Goal: Transaction & Acquisition: Obtain resource

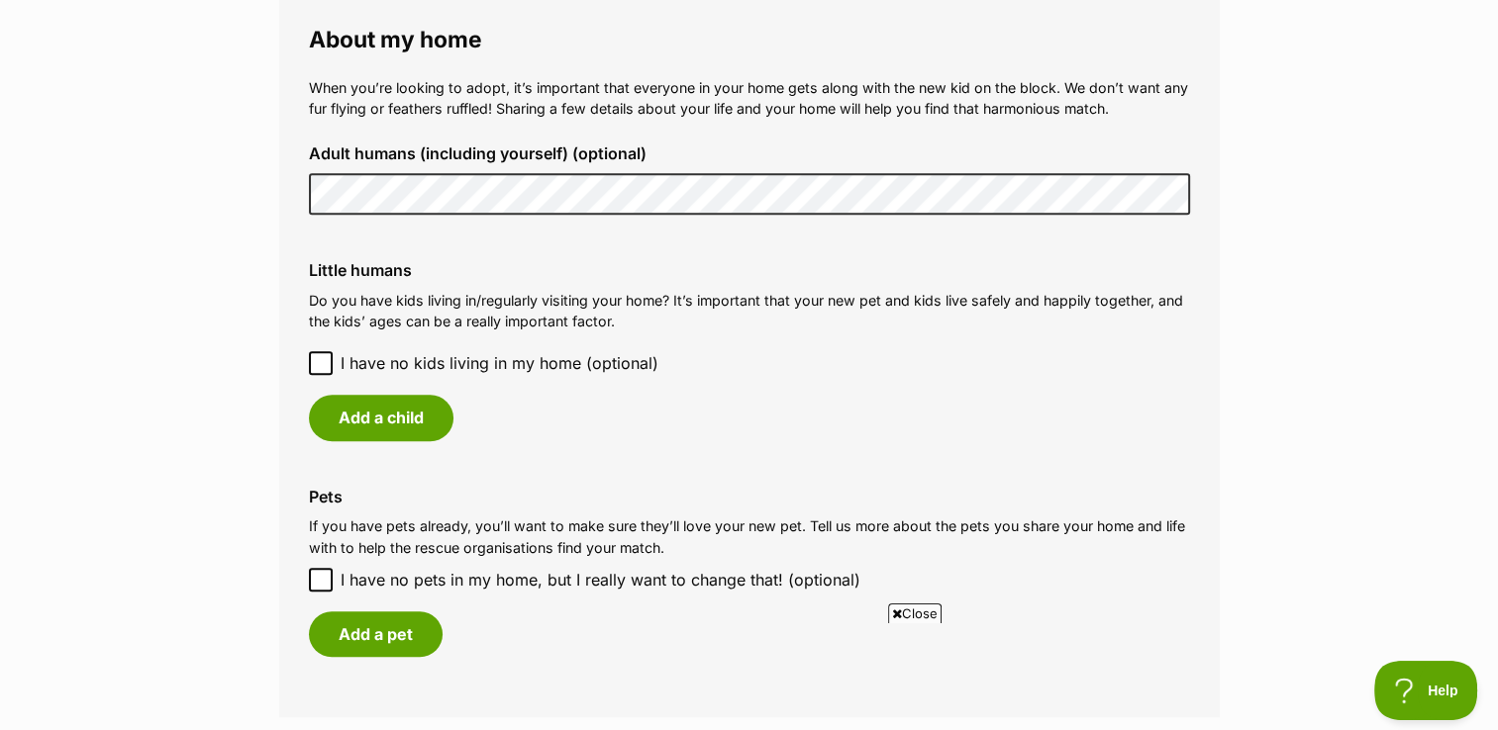
scroll to position [1465, 0]
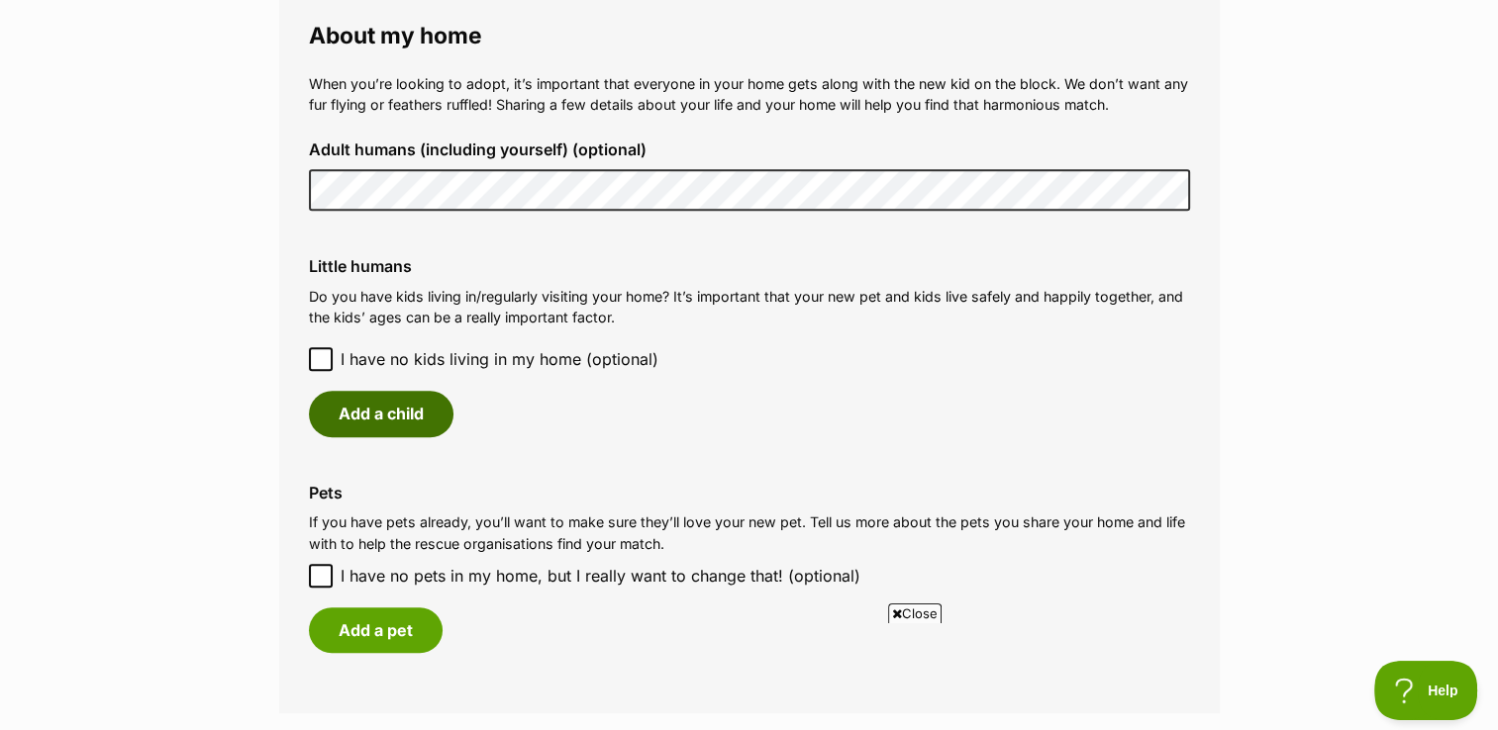
click at [365, 394] on button "Add a child" at bounding box center [381, 414] width 145 height 46
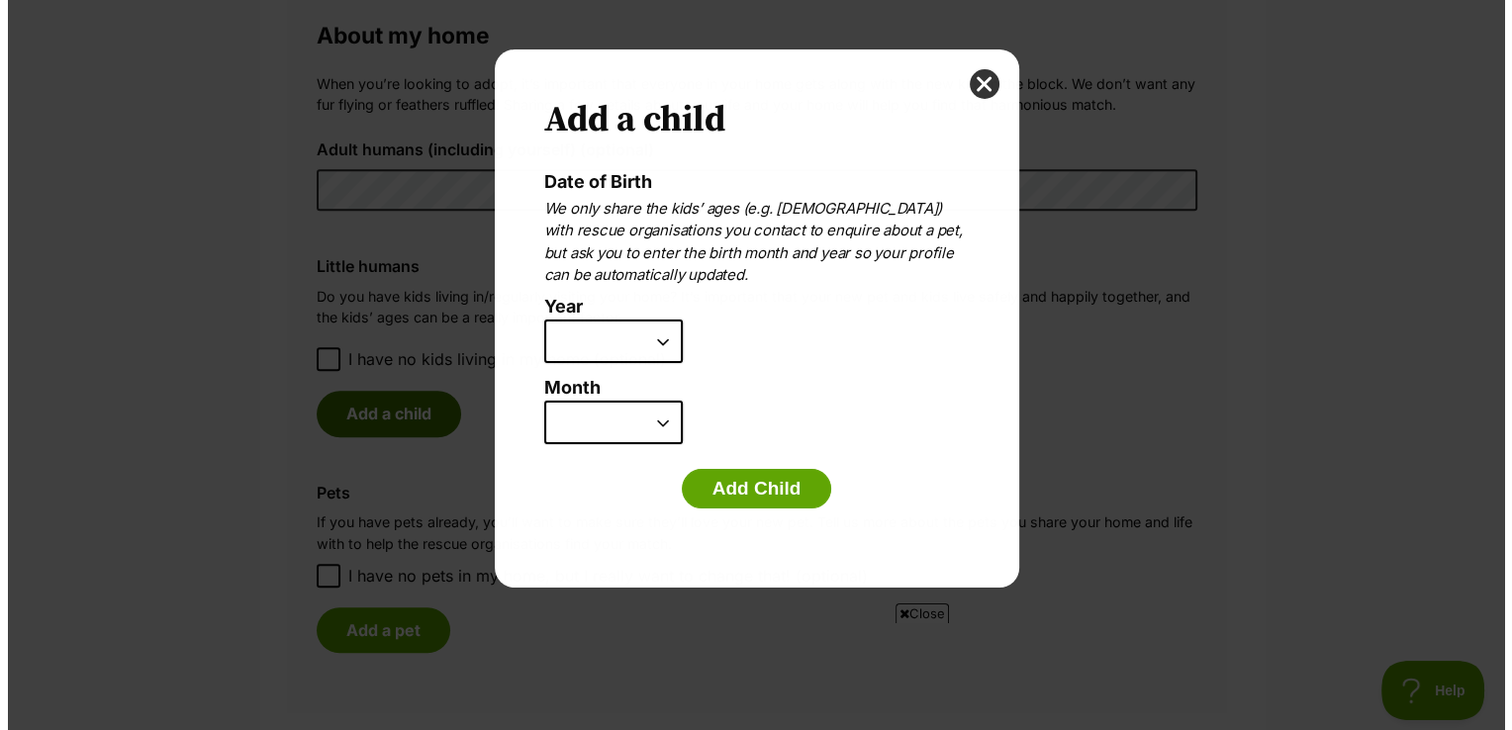
scroll to position [0, 0]
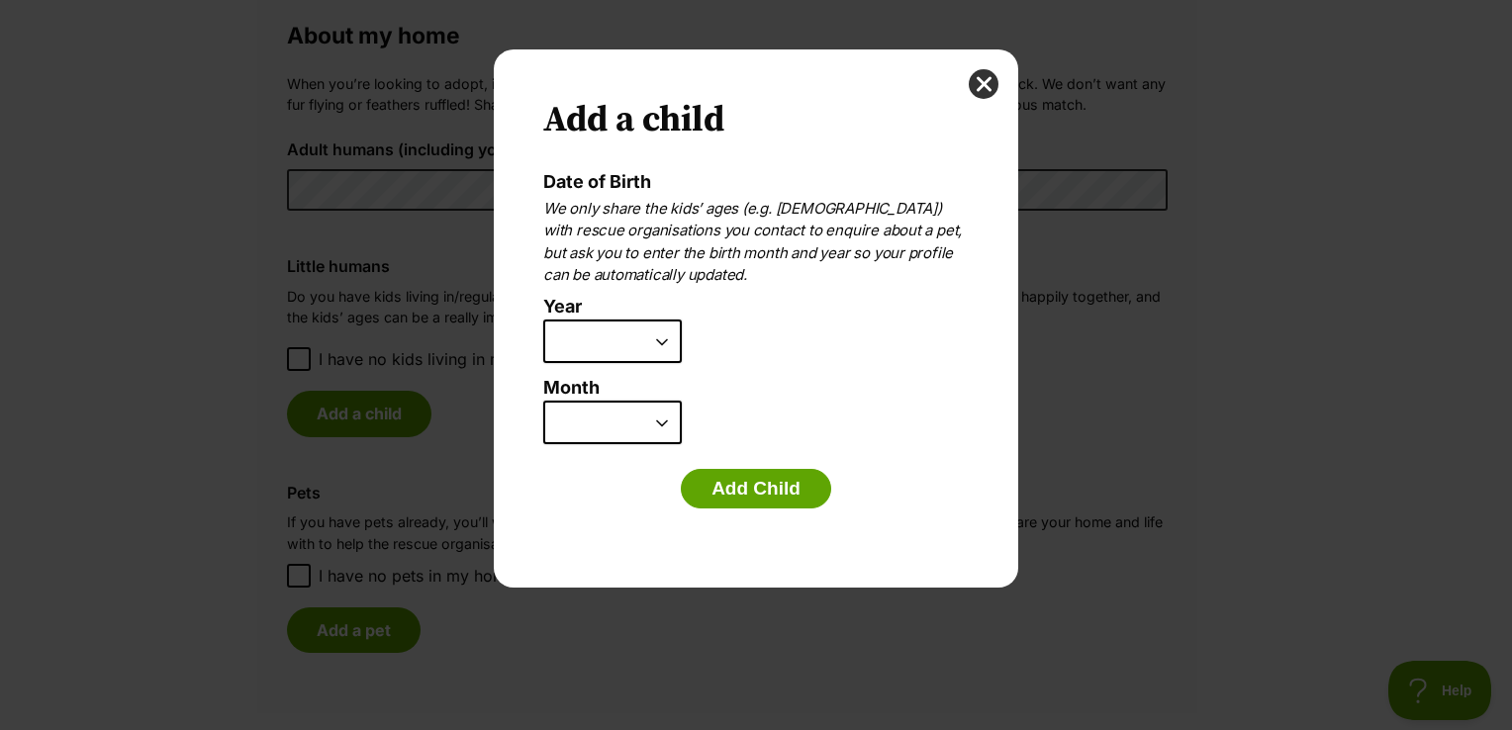
click at [669, 346] on select "2025 2024 2023 2022 2021 2020 2019 2018 2017 2016 2015 2014 2013 2012 2011 2010…" at bounding box center [612, 342] width 139 height 44
select select "2016"
click at [543, 320] on select "2025 2024 2023 2022 2021 2020 2019 2018 2017 2016 2015 2014 2013 2012 2011 2010…" at bounding box center [612, 342] width 139 height 44
click at [671, 423] on select "January February March April May June July August September October November De…" at bounding box center [612, 423] width 139 height 44
select select "9"
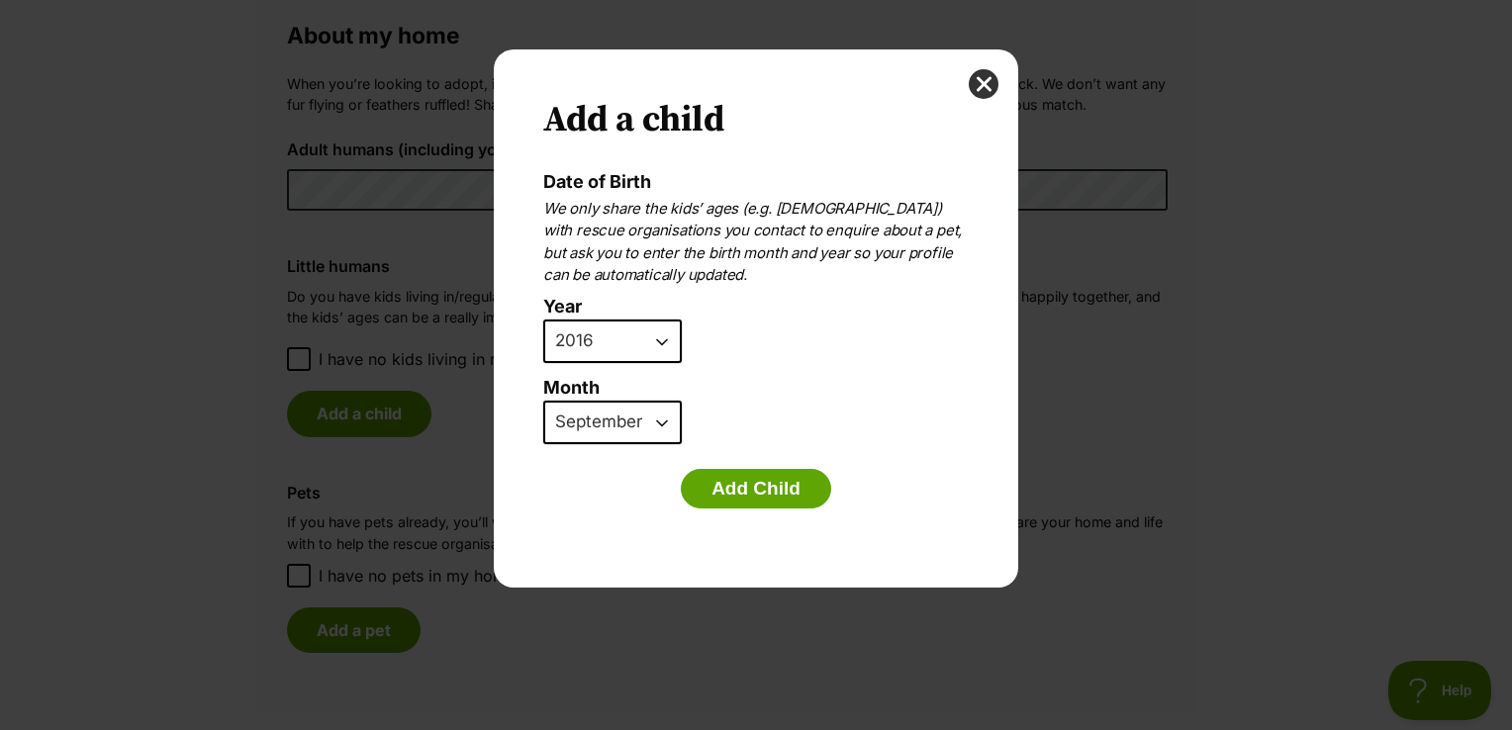
click at [543, 401] on select "January February March April May June July August September October November De…" at bounding box center [612, 423] width 139 height 44
click at [740, 481] on button "Add Child" at bounding box center [756, 489] width 150 height 40
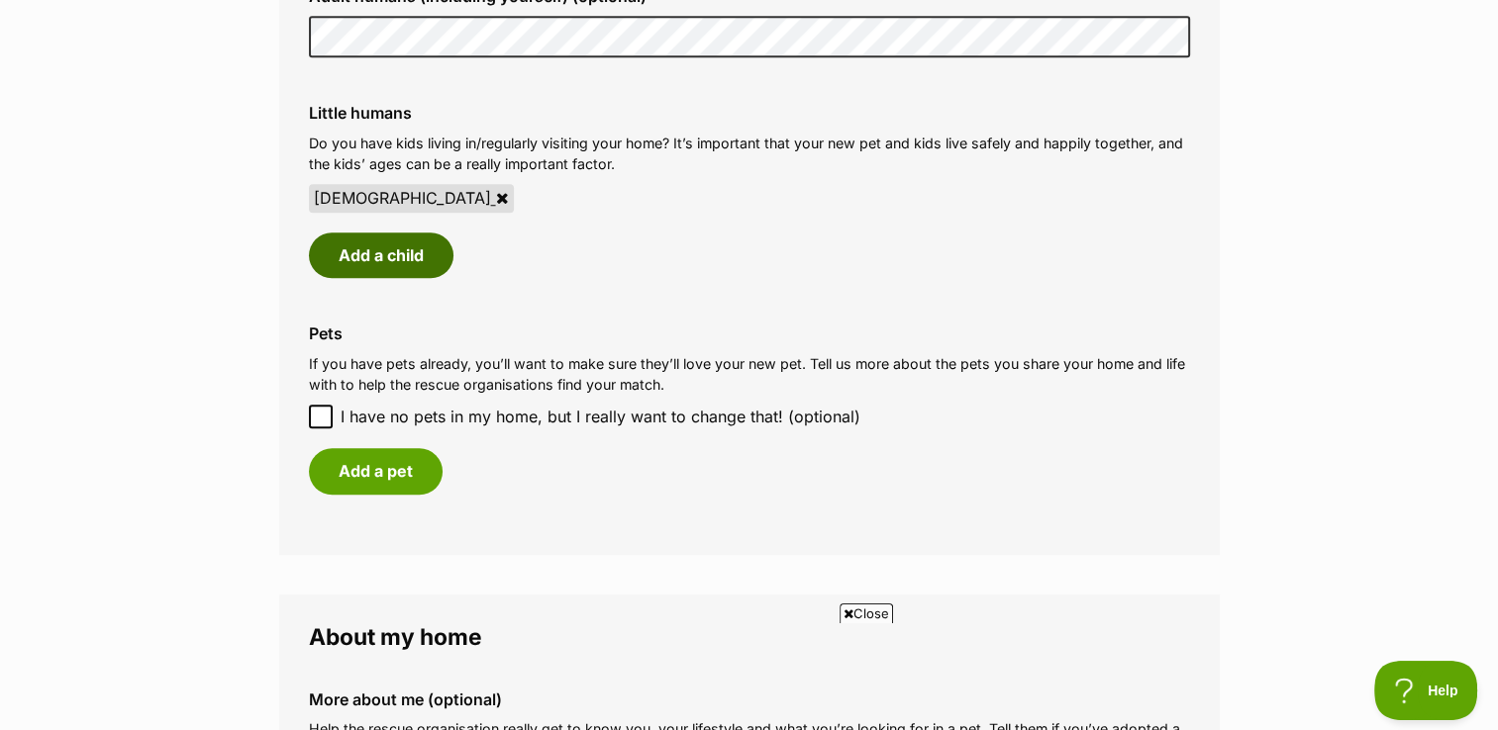
scroll to position [1702, 0]
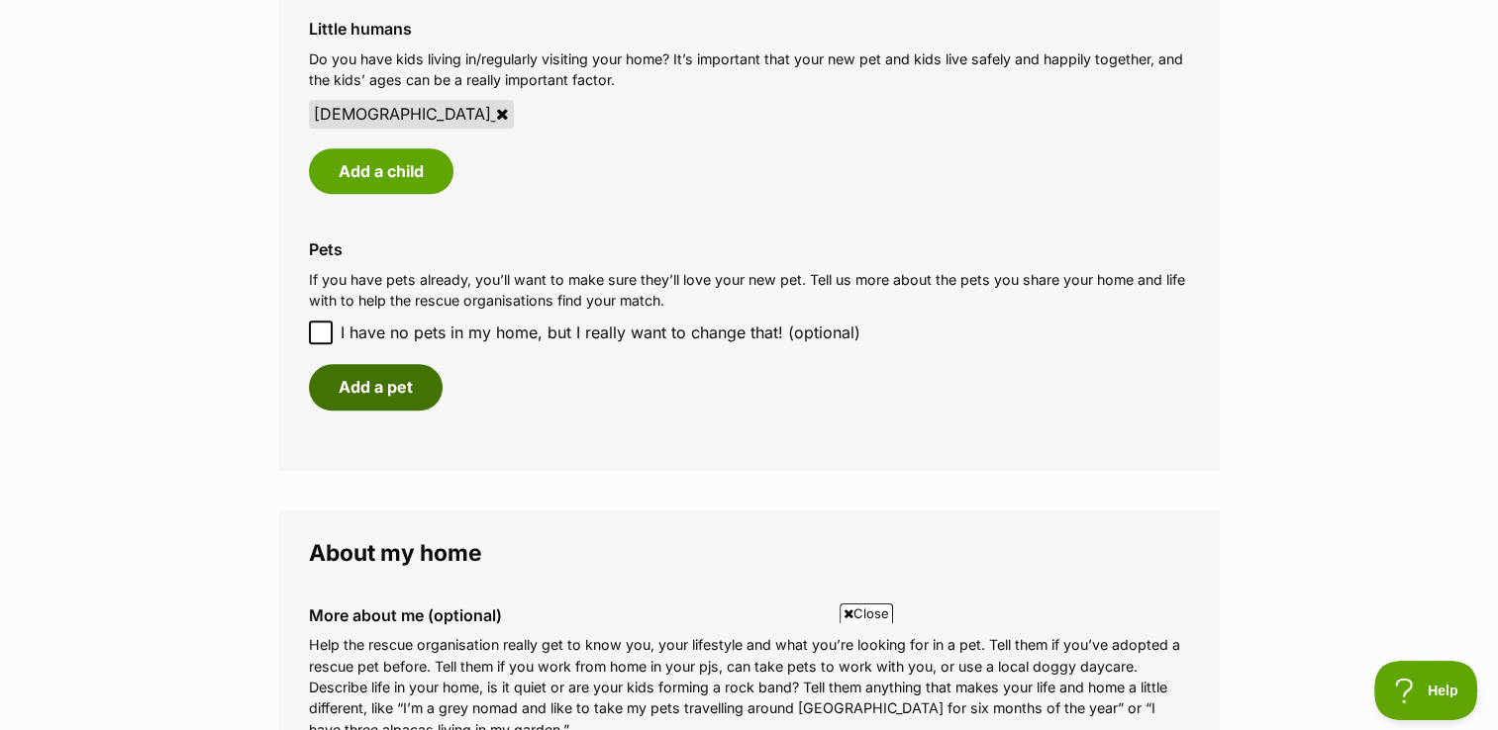
click at [387, 388] on button "Add a pet" at bounding box center [376, 387] width 134 height 46
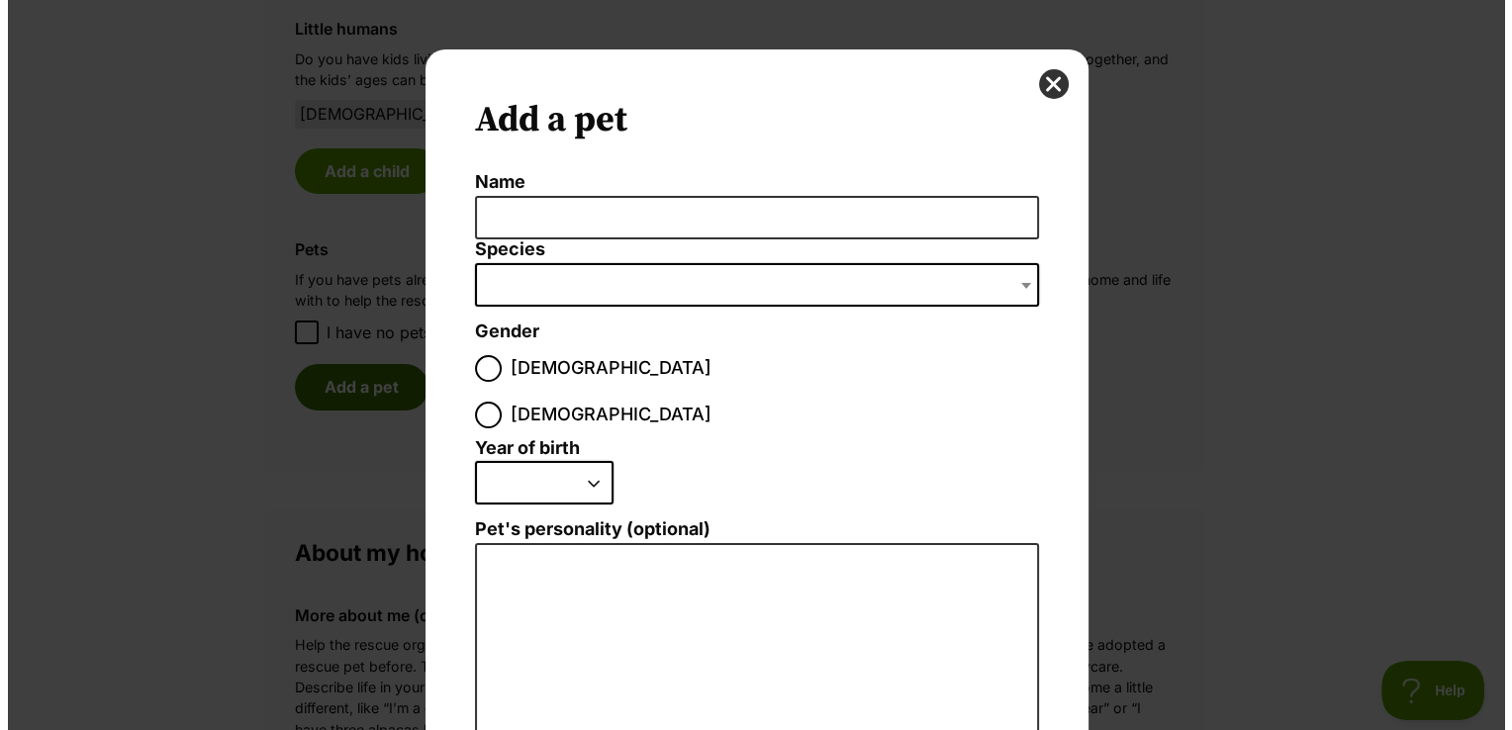
scroll to position [0, 0]
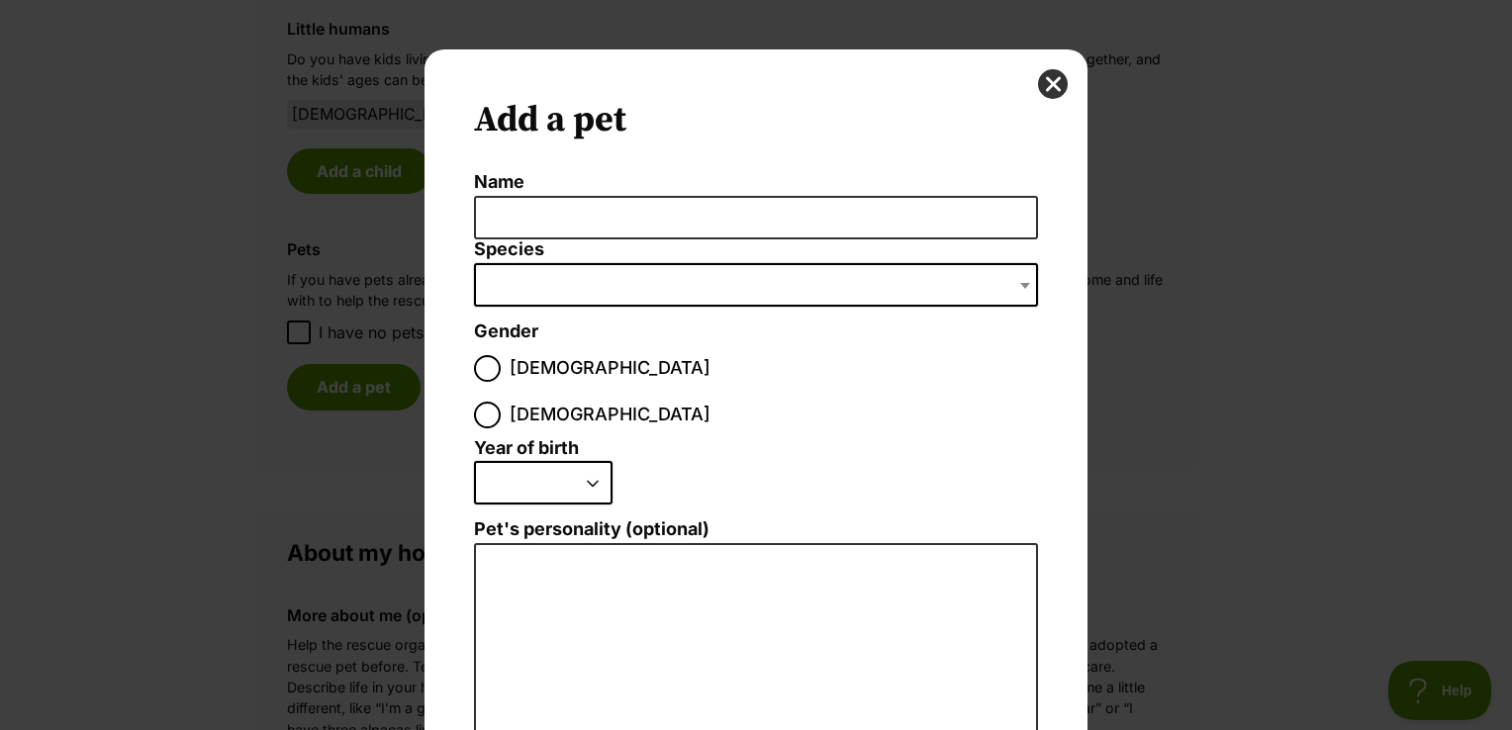
click at [645, 264] on span "Dialog Window - Close (Press escape to close)" at bounding box center [756, 285] width 564 height 44
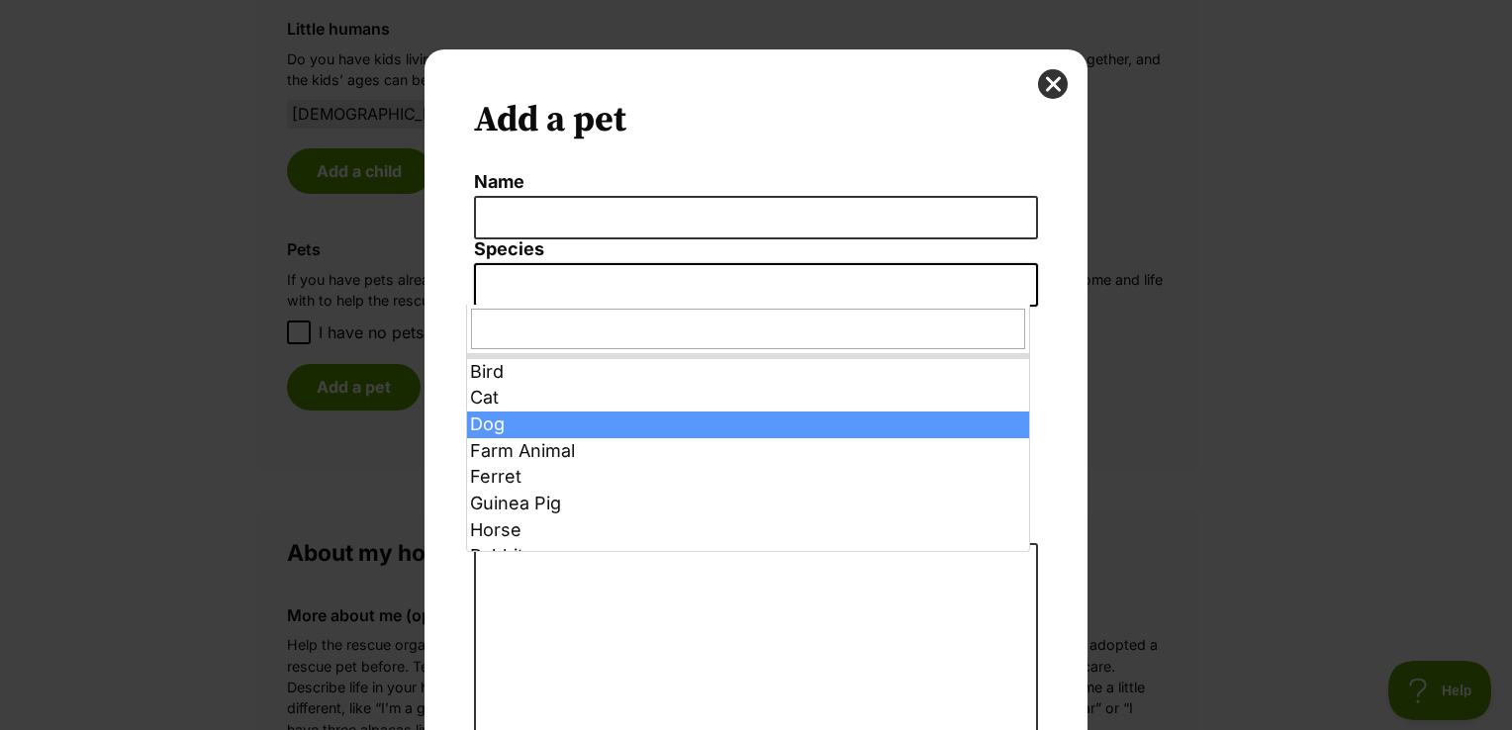
select select "1"
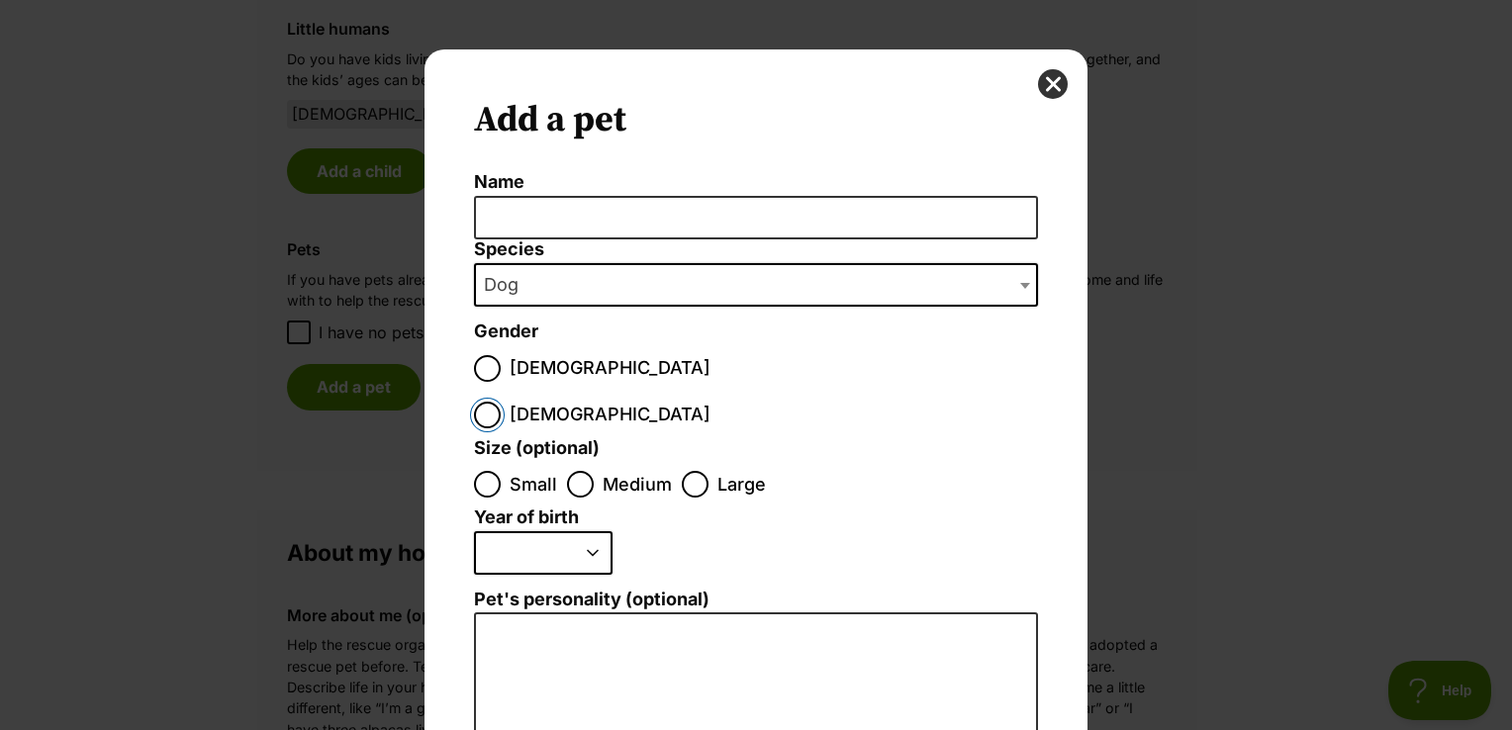
click at [501, 402] on input "Female" at bounding box center [487, 415] width 27 height 27
radio input "true"
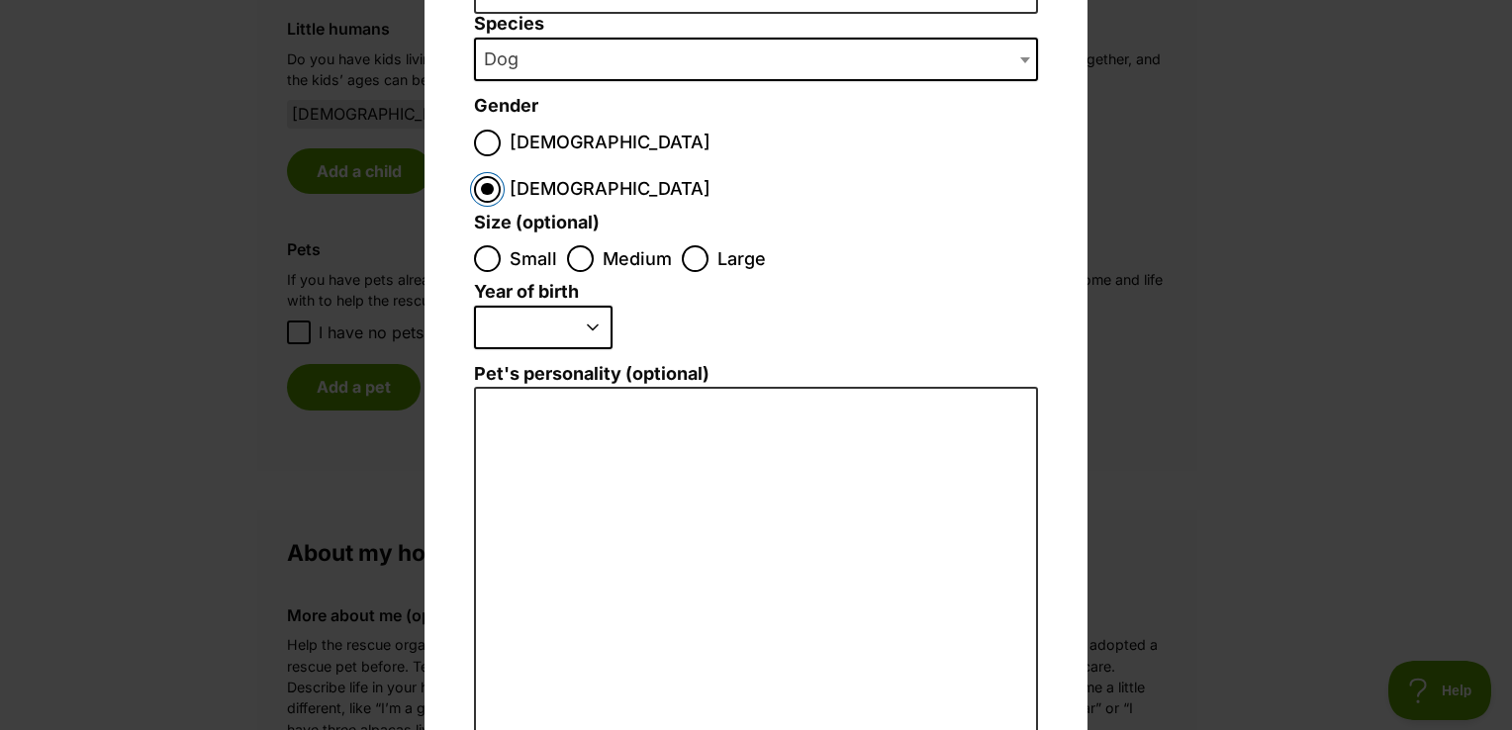
scroll to position [226, 0]
click at [596, 306] on select "2025 2024 2023 2022 2021 2020 2019 2018 2017 2016 2015 2014 2013 2012 2011 2010…" at bounding box center [543, 328] width 139 height 44
select select "2015"
click at [474, 306] on select "2025 2024 2023 2022 2021 2020 2019 2018 2017 2016 2015 2014 2013 2012 2011 2010…" at bounding box center [543, 328] width 139 height 44
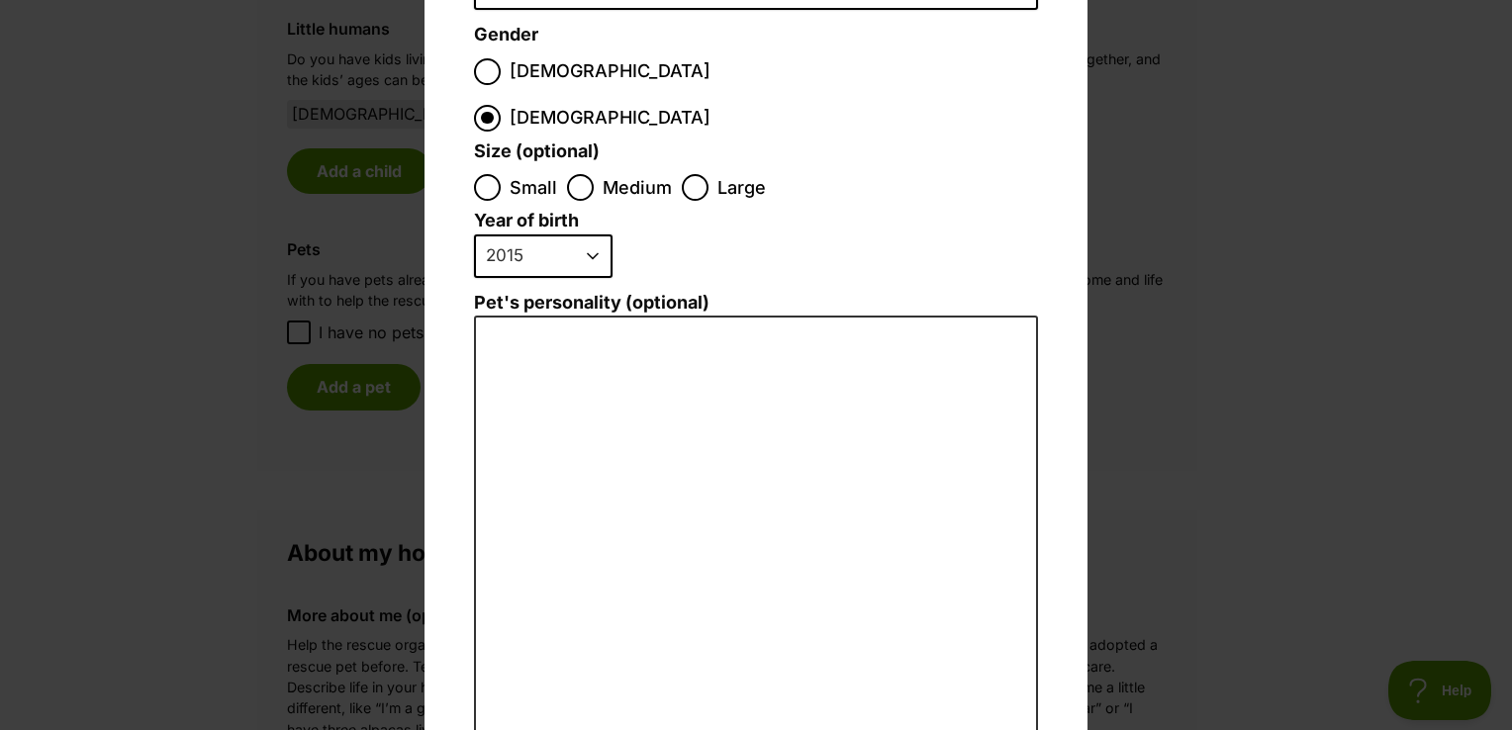
scroll to position [297, 0]
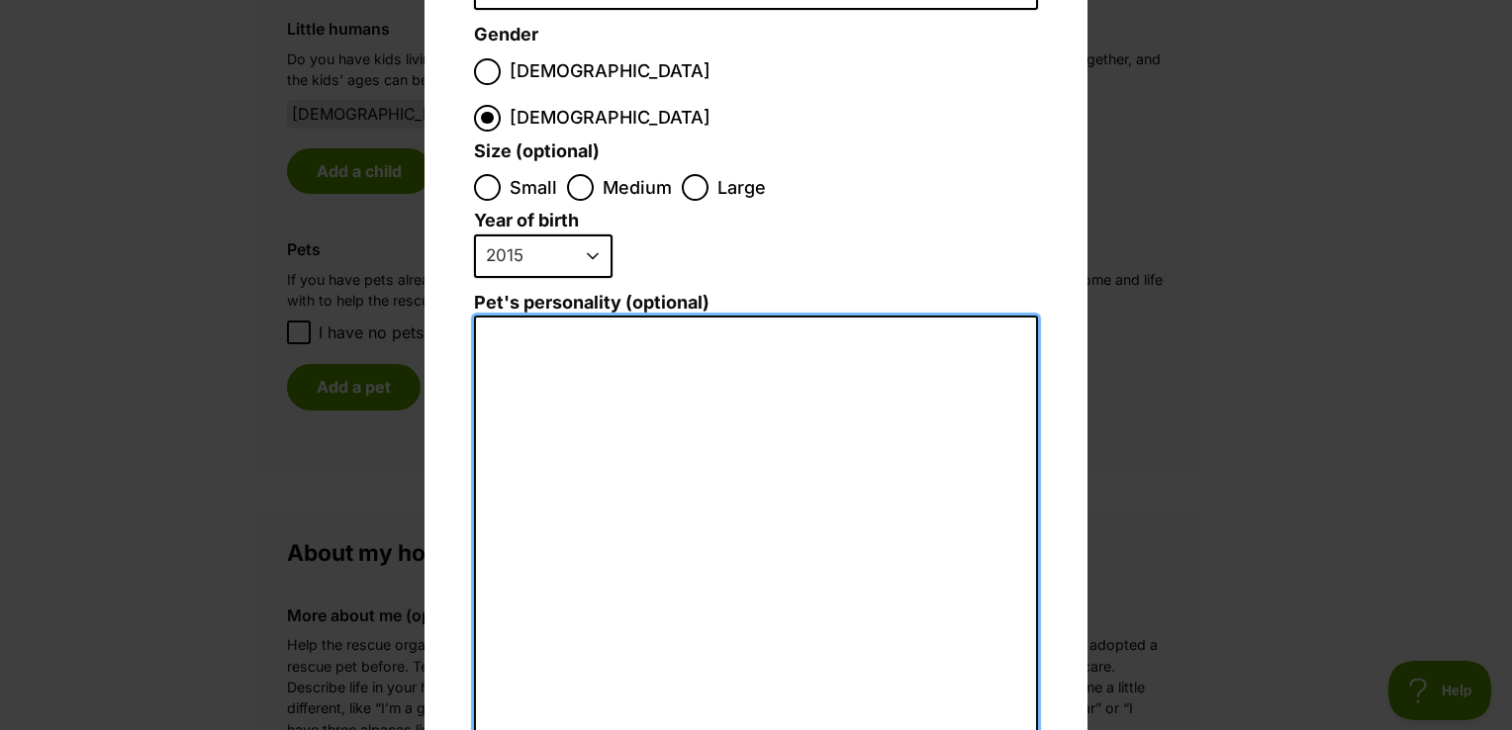
click at [721, 501] on textarea "Pet's personality (optional)" at bounding box center [756, 533] width 564 height 434
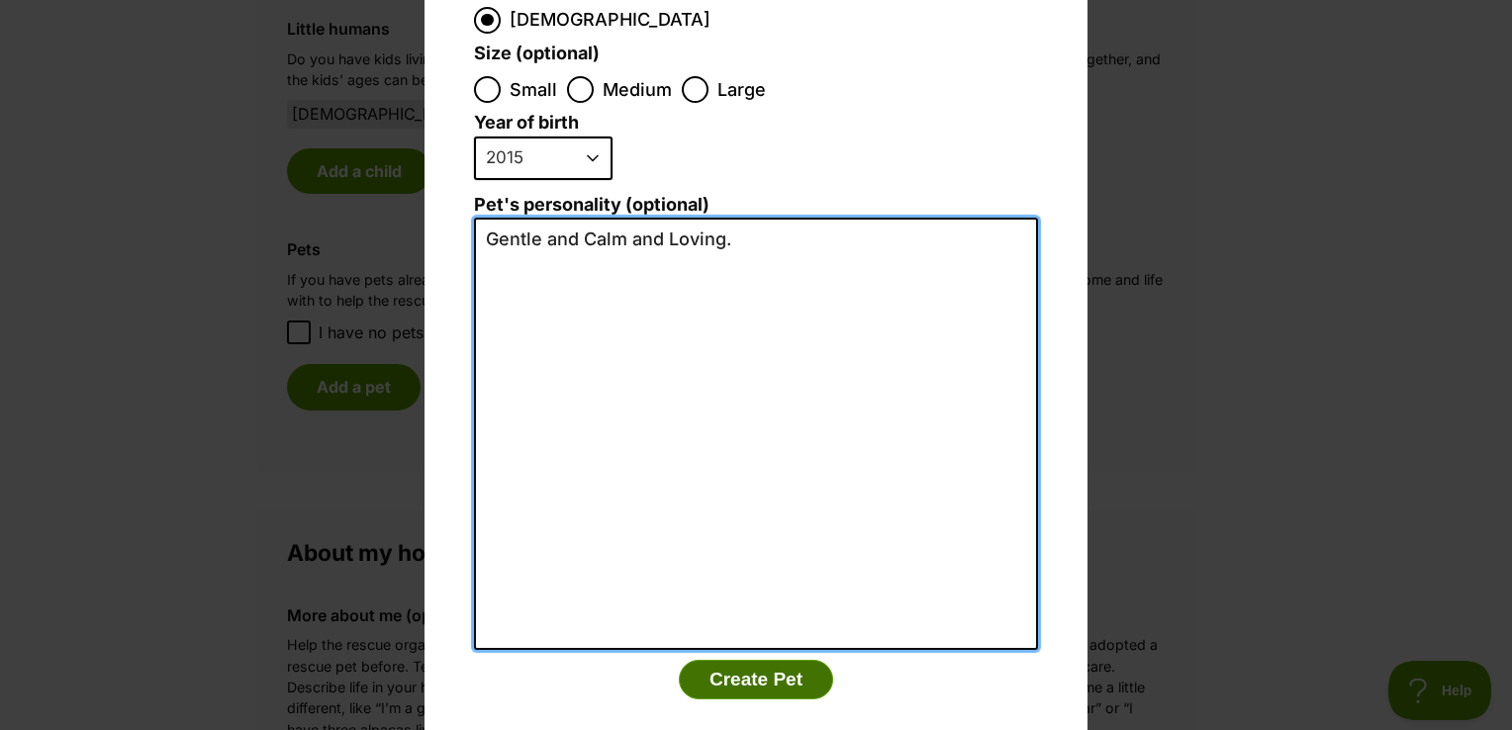
type textarea "Gentle and Calm and Loving."
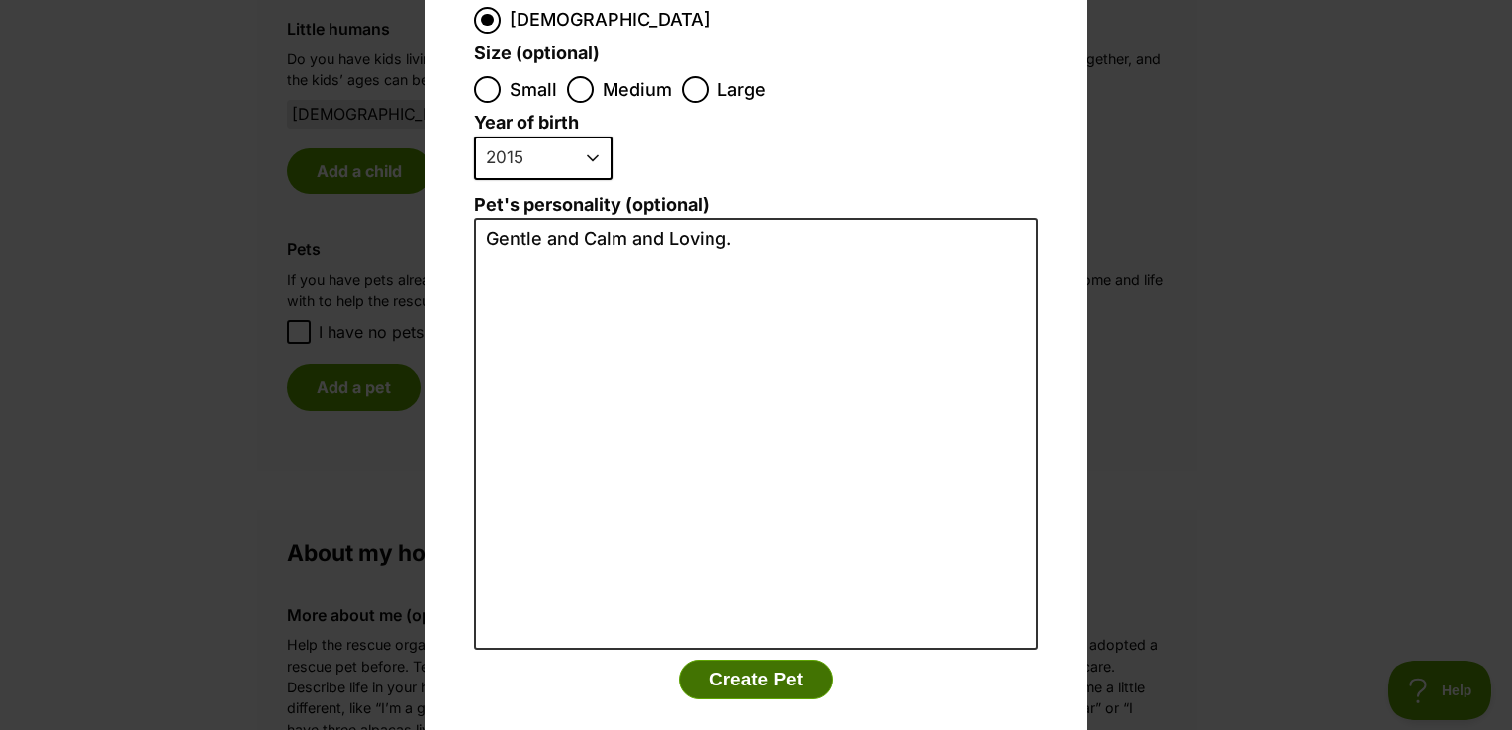
click at [770, 660] on button "Create Pet" at bounding box center [756, 680] width 154 height 40
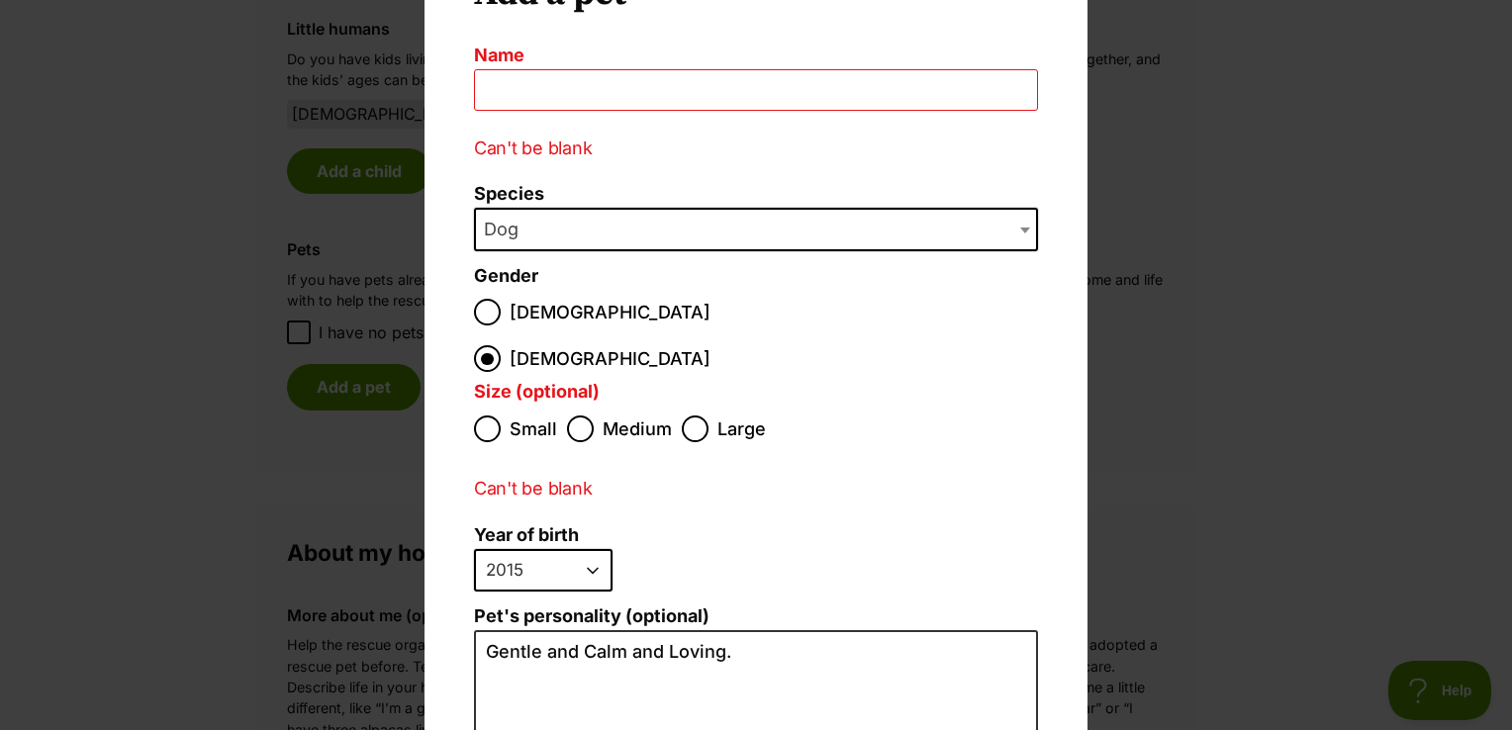
scroll to position [0, 0]
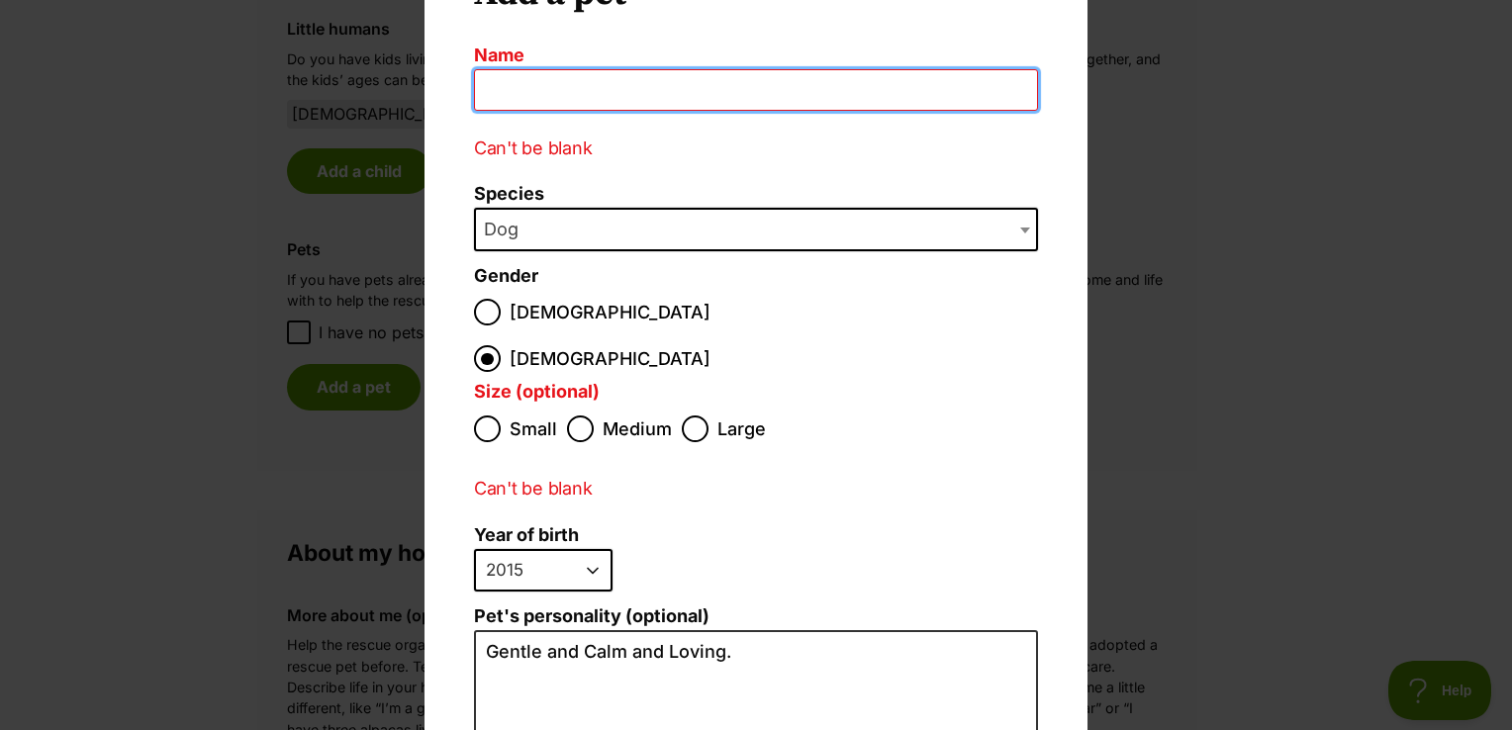
click at [612, 105] on input "Name" at bounding box center [756, 90] width 564 height 43
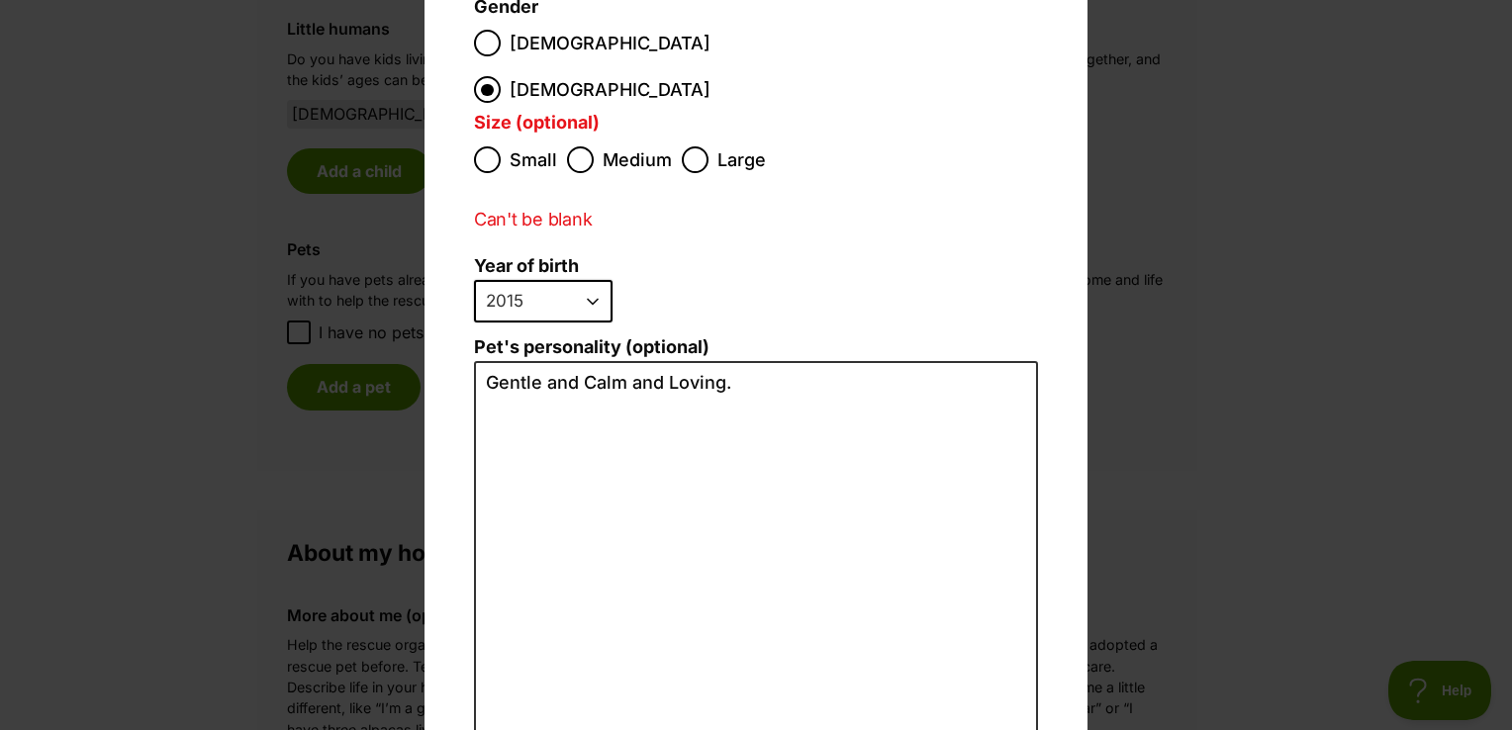
scroll to position [538, 0]
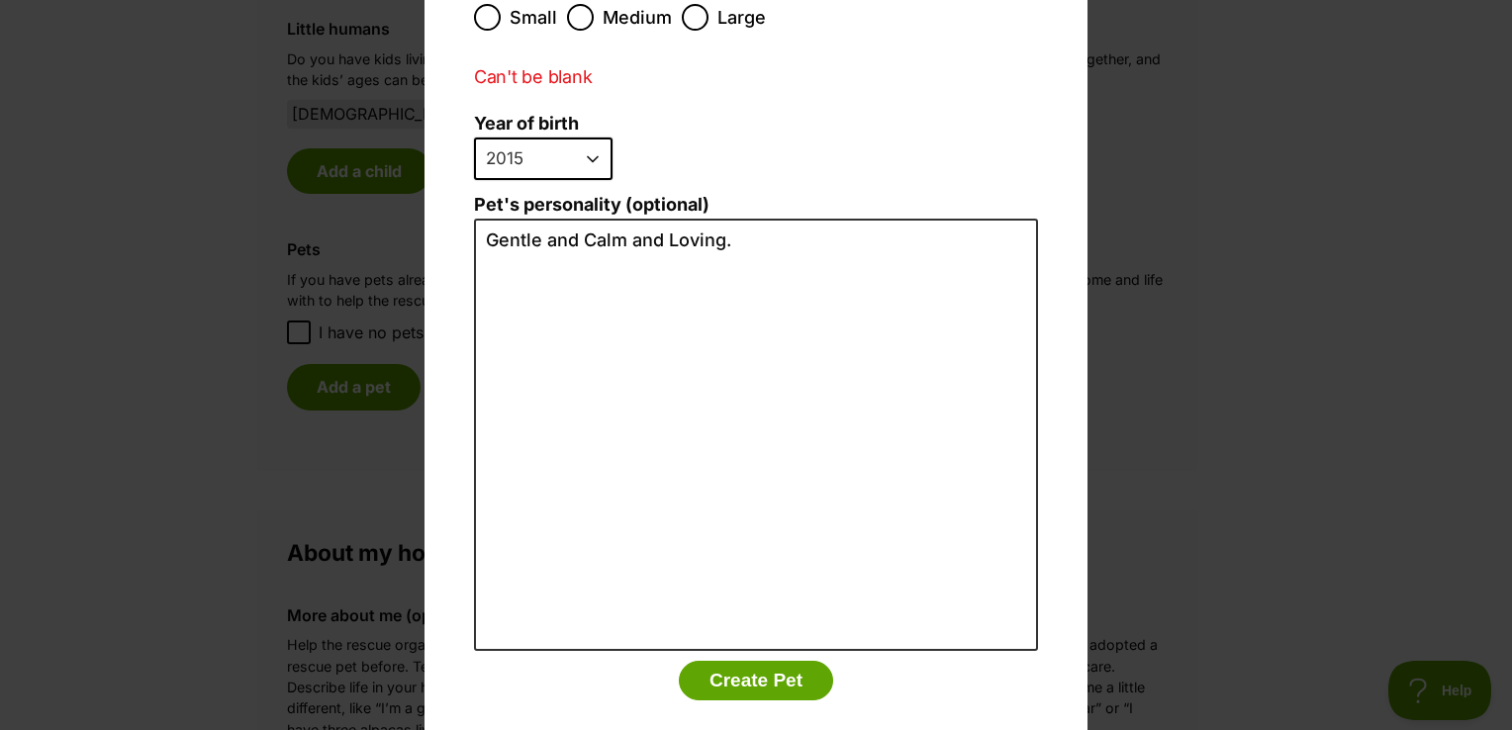
type input "Bonnie"
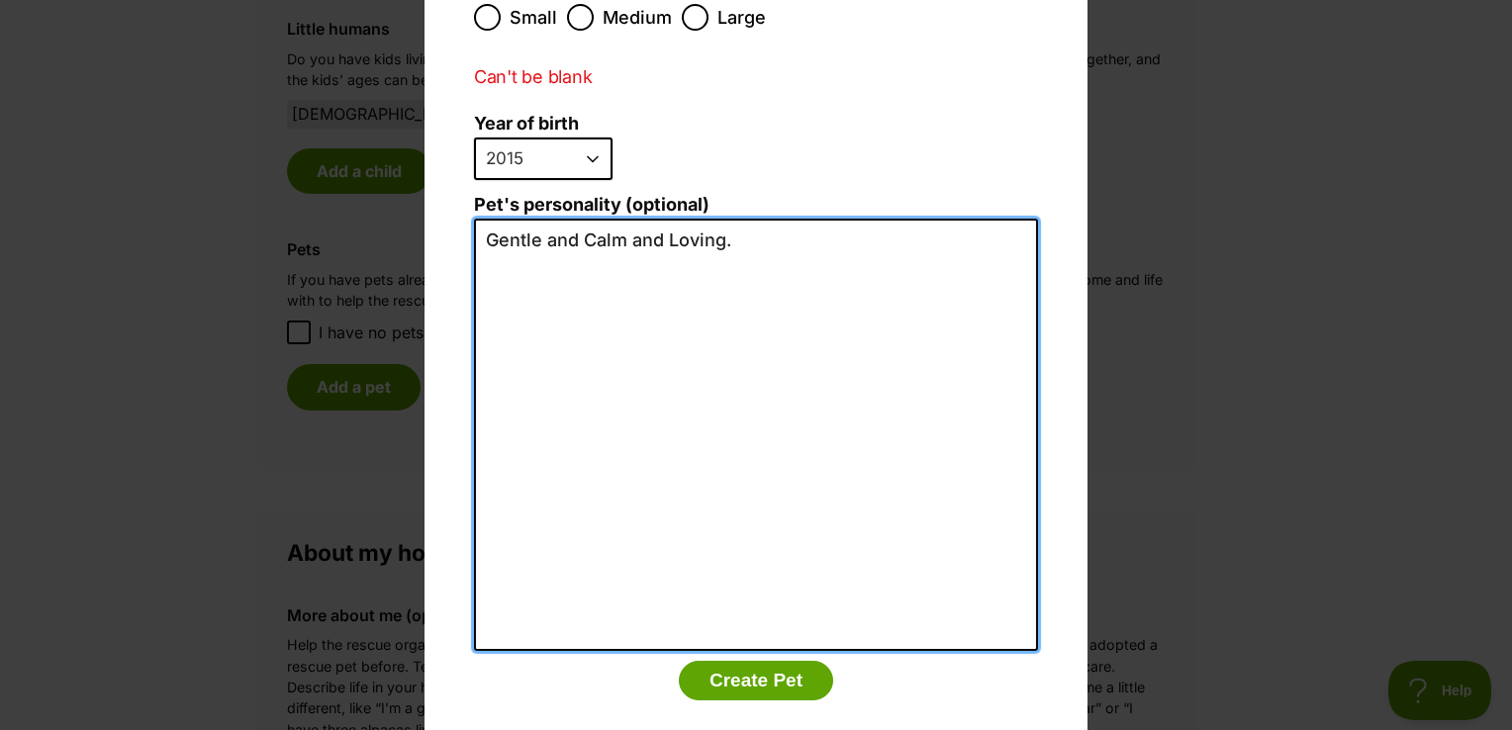
drag, startPoint x: 777, startPoint y: 199, endPoint x: 450, endPoint y: 216, distance: 327.1
click at [450, 216] on div "Add a pet Name Bonnie Can't be blank Species Bird Cat Dog Farm Animal Ferret Gu…" at bounding box center [756, 145] width 663 height 1269
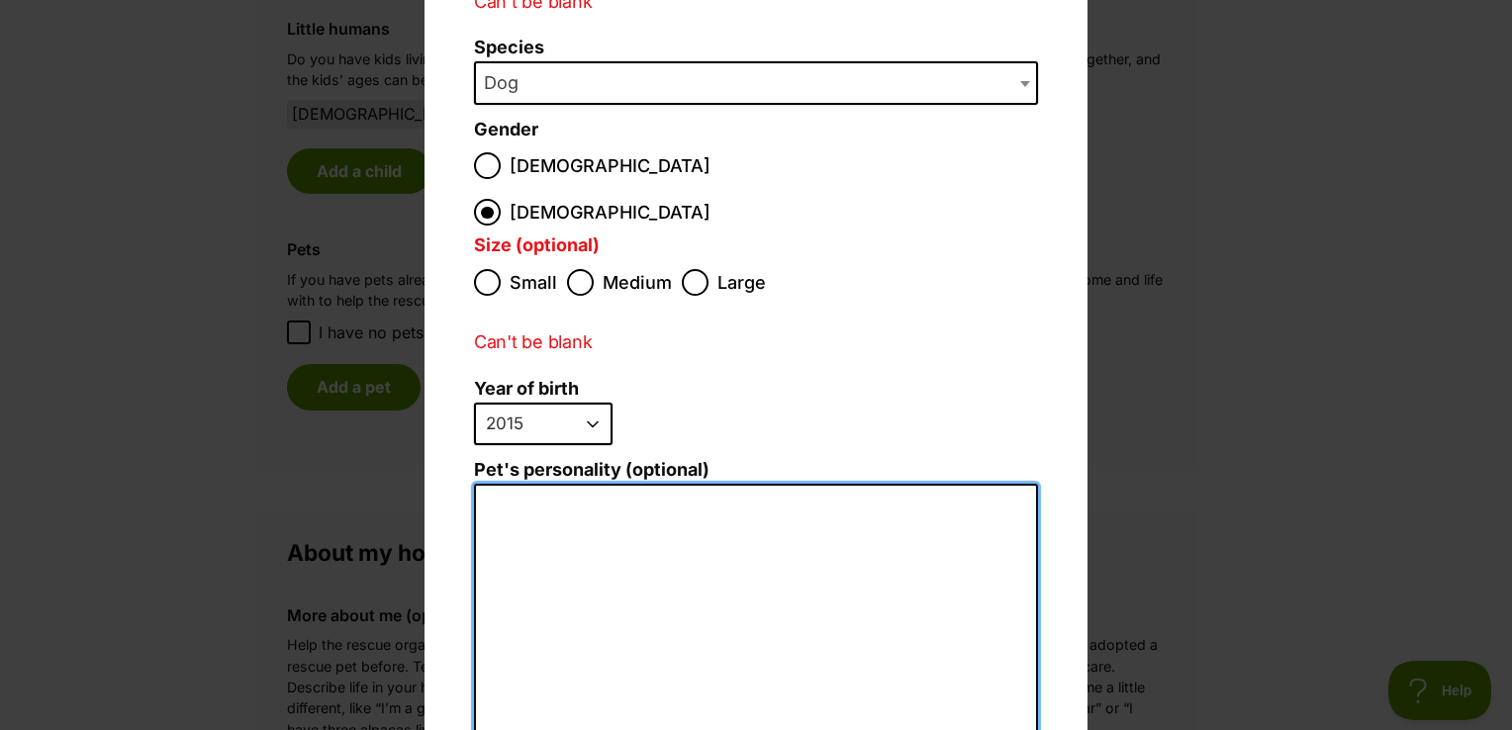
scroll to position [0, 0]
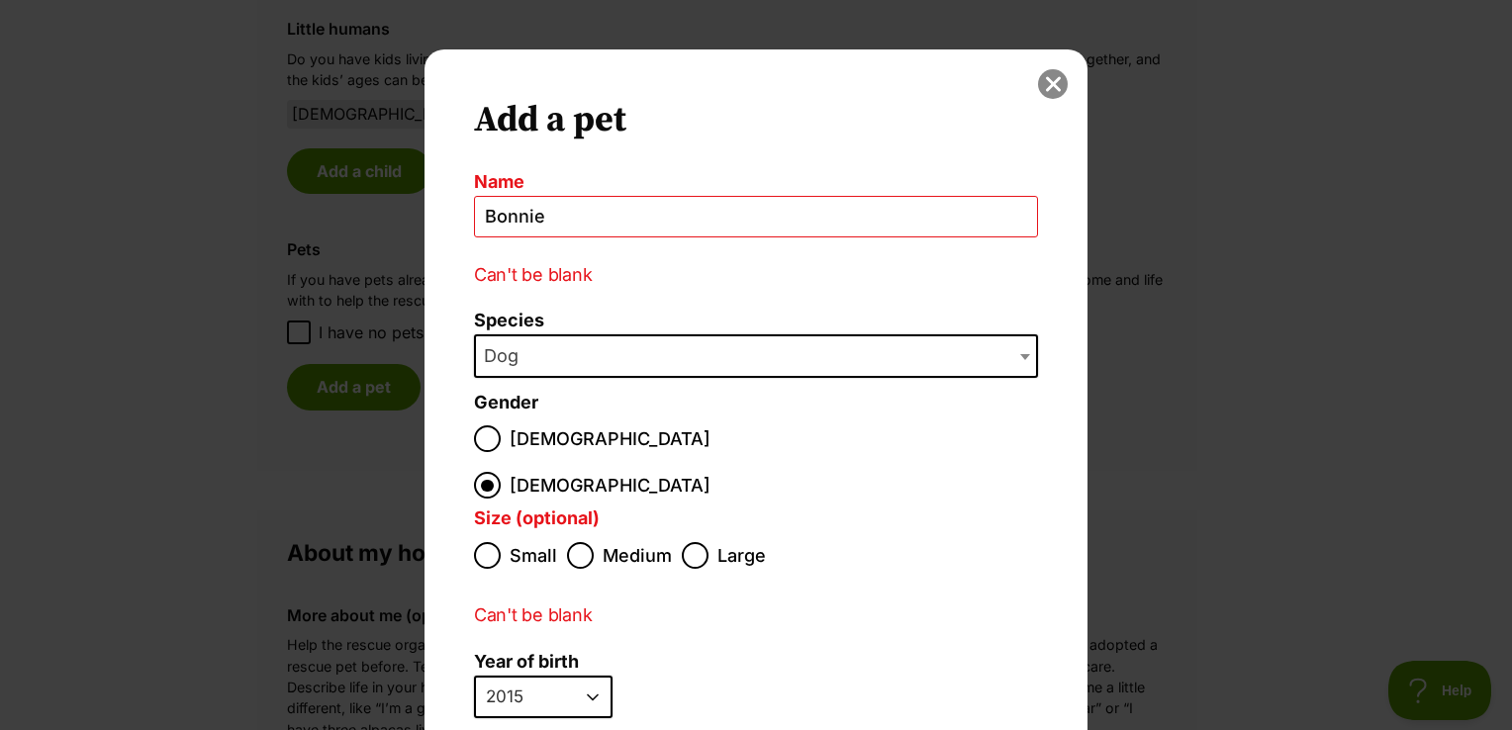
click at [1055, 85] on button "close" at bounding box center [1053, 84] width 30 height 30
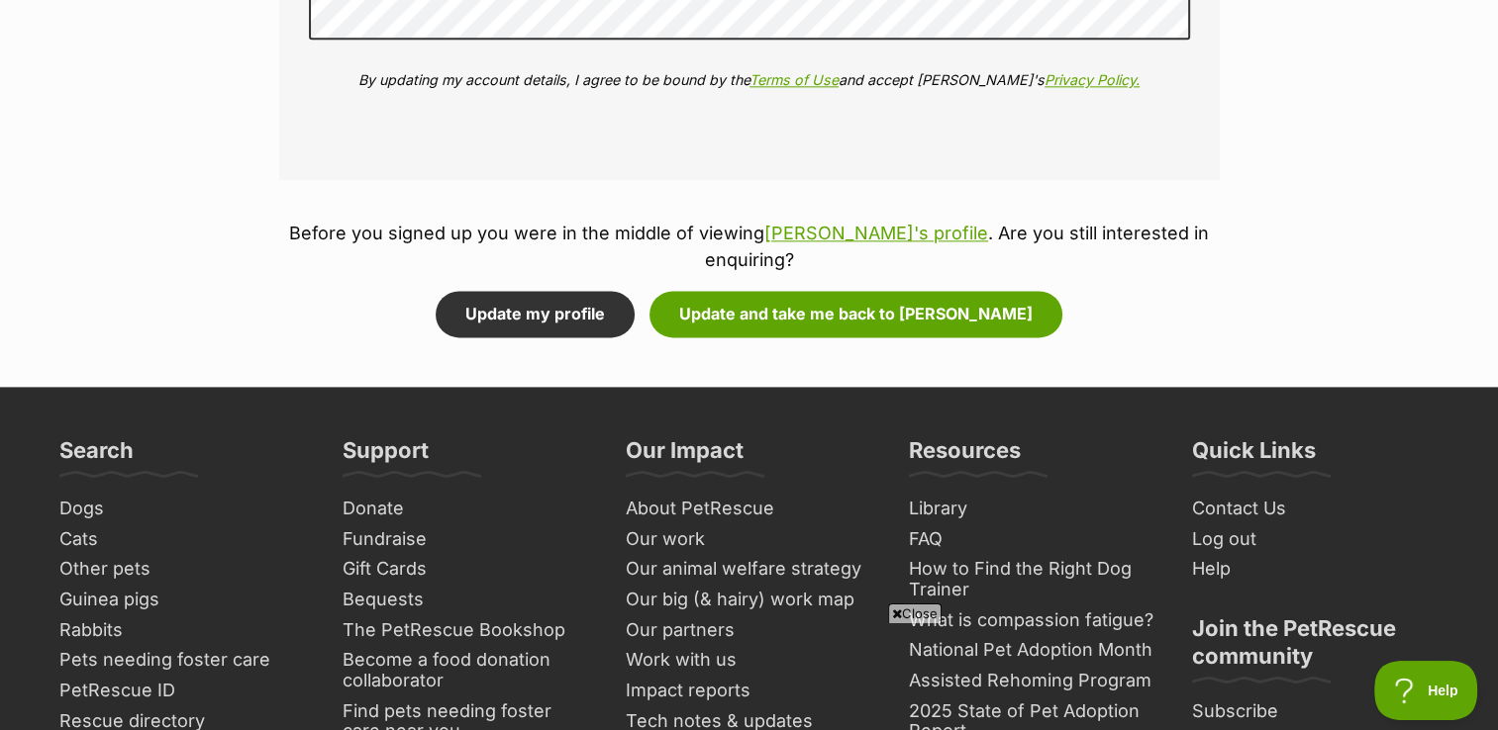
scroll to position [2597, 0]
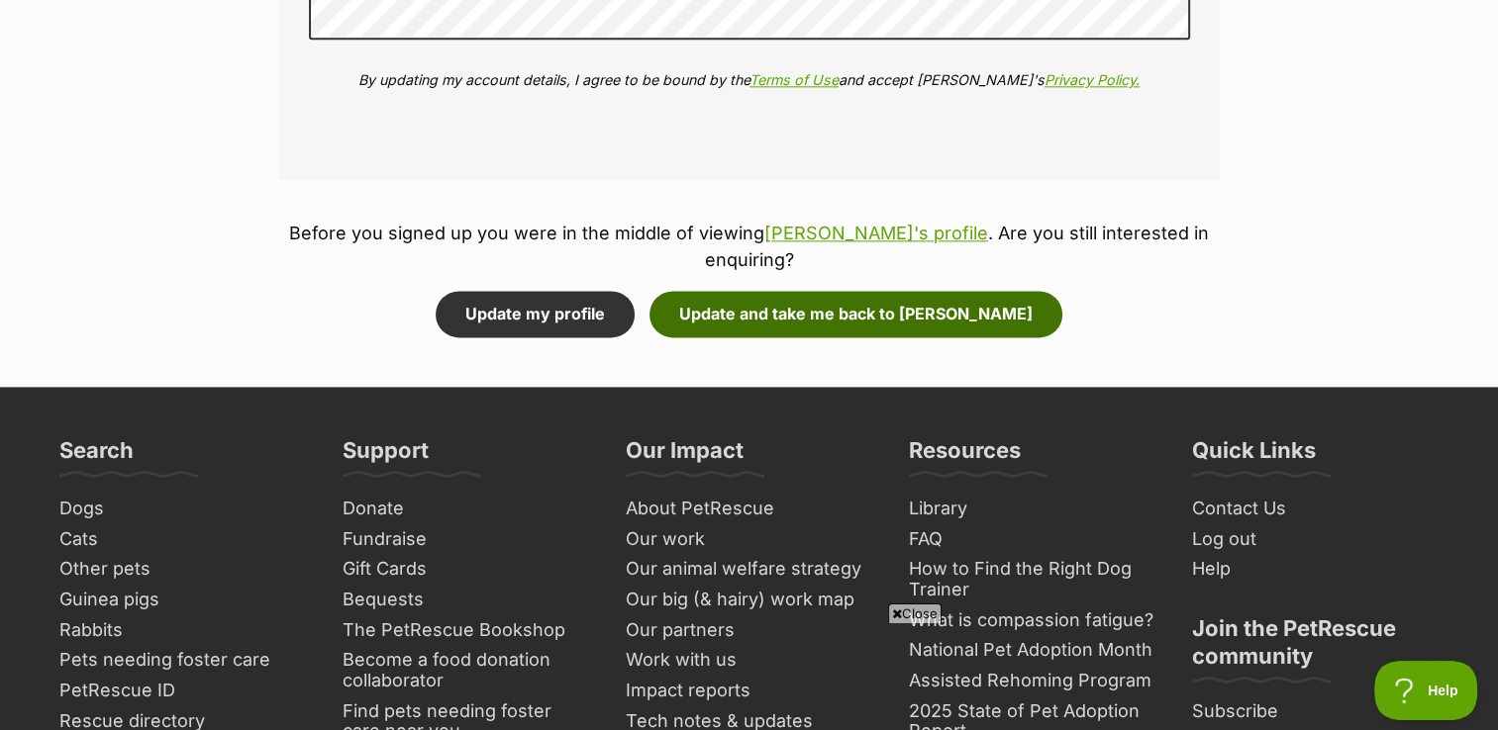
click at [828, 303] on button "Update and take me back to Bob" at bounding box center [855, 314] width 413 height 46
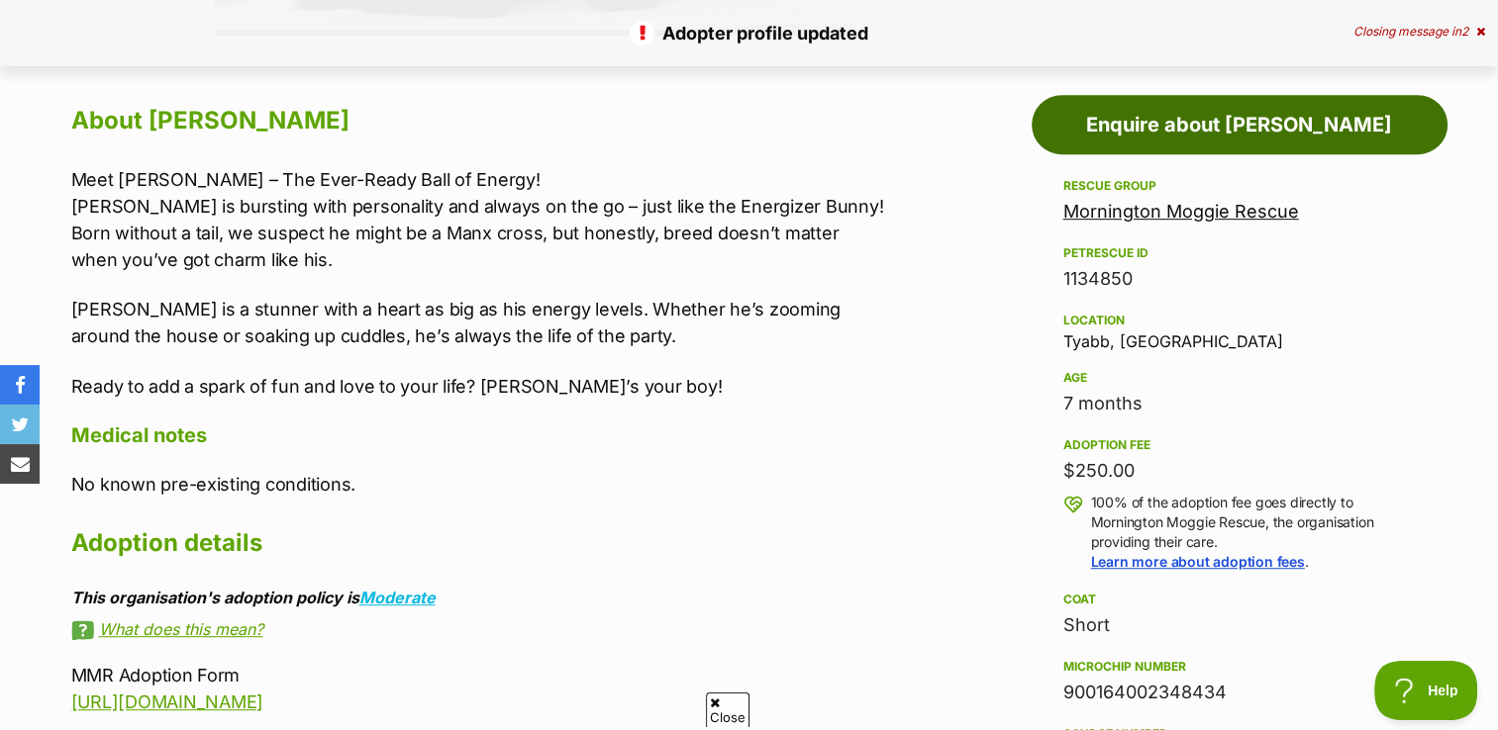
click at [1065, 117] on link "Enquire about Bob" at bounding box center [1239, 124] width 416 height 59
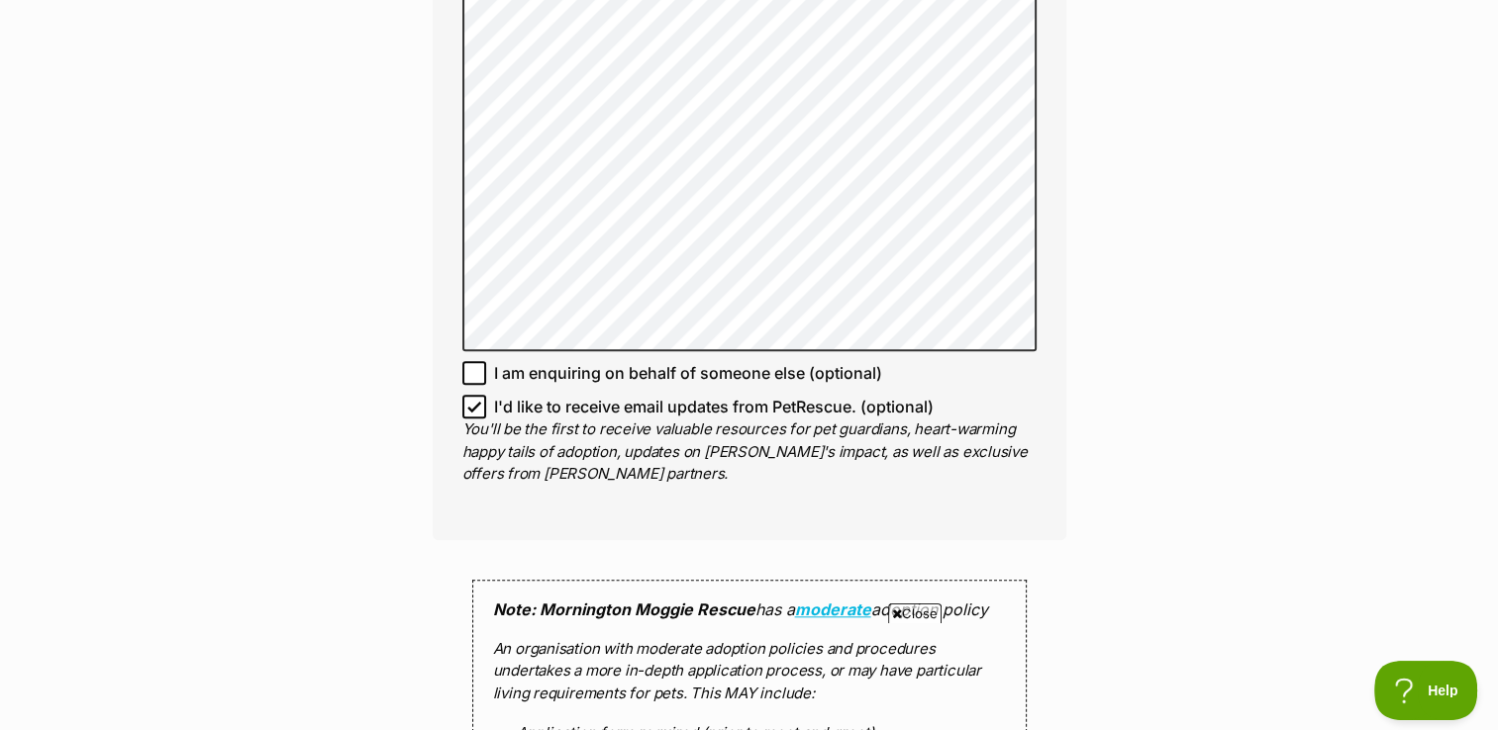
click at [478, 400] on icon at bounding box center [474, 407] width 14 height 14
click at [478, 395] on input "I'd like to receive email updates from PetRescue. (optional)" at bounding box center [474, 407] width 24 height 24
checkbox input "false"
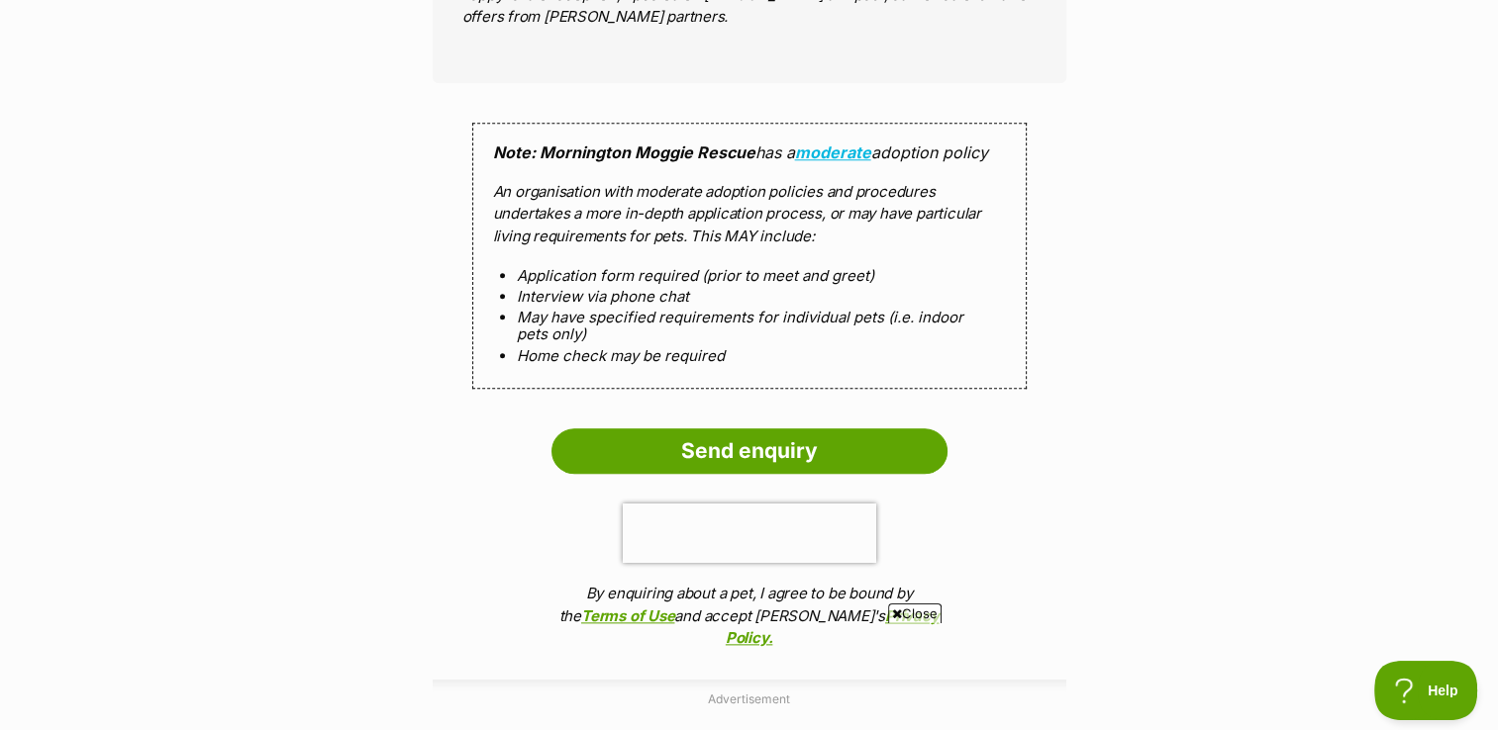
scroll to position [2070, 0]
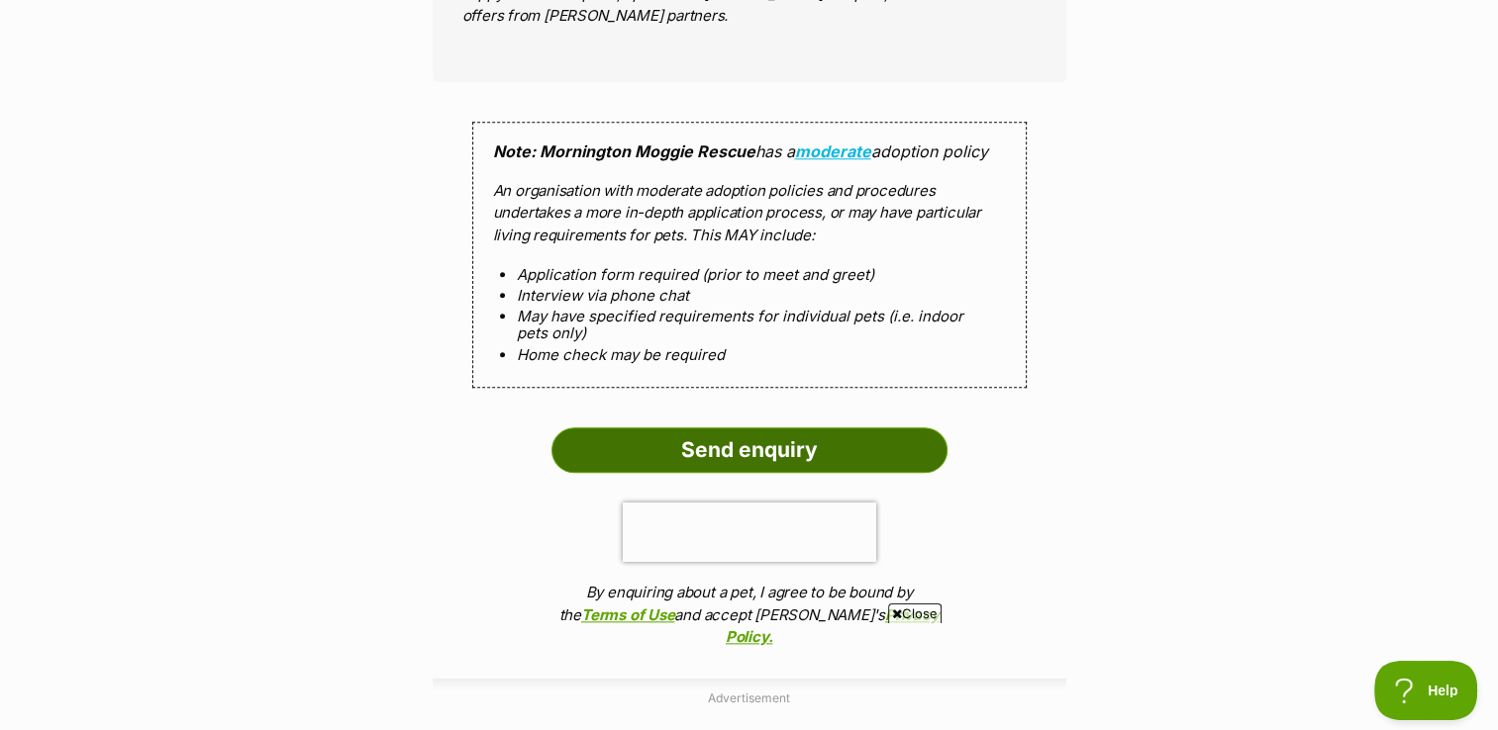
click at [732, 428] on input "Send enquiry" at bounding box center [749, 451] width 396 height 46
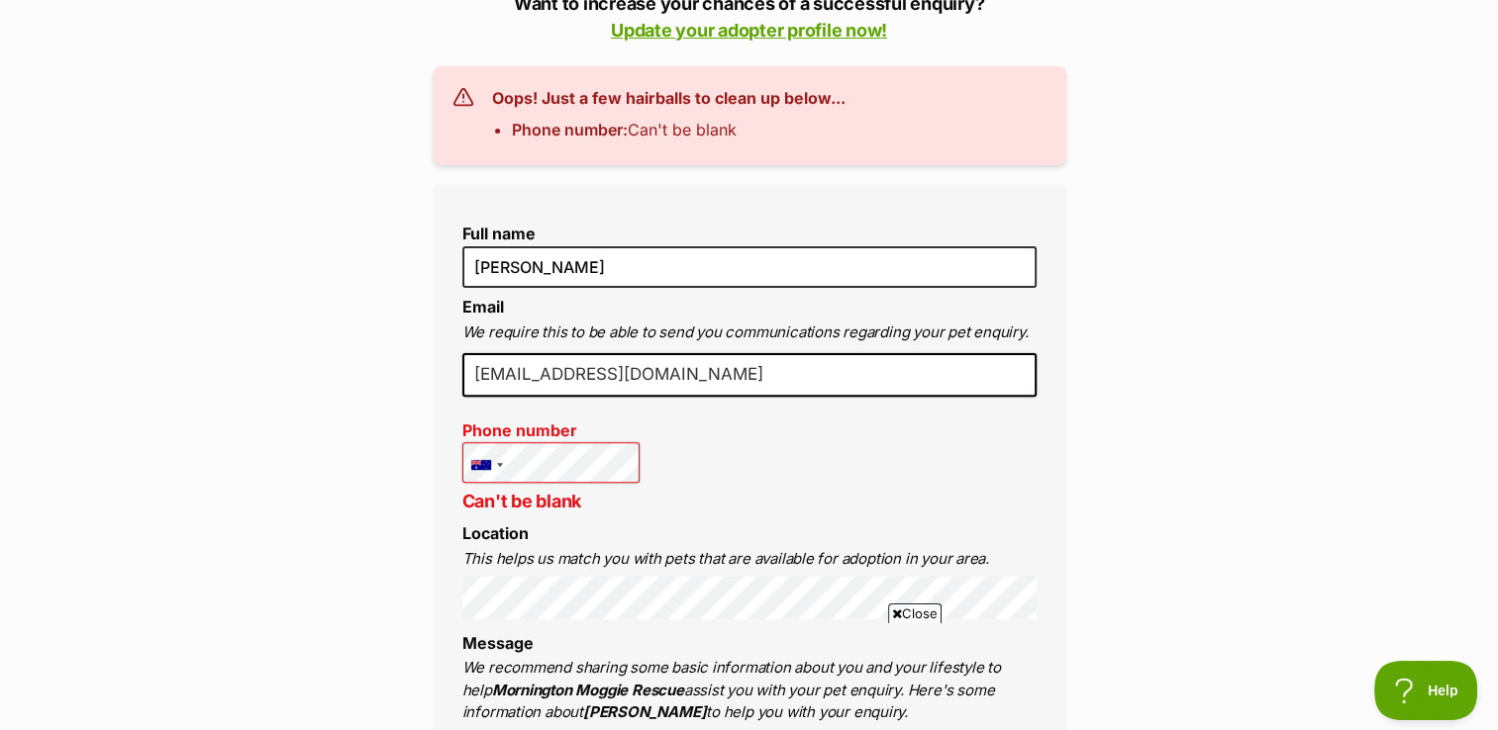
scroll to position [561, 0]
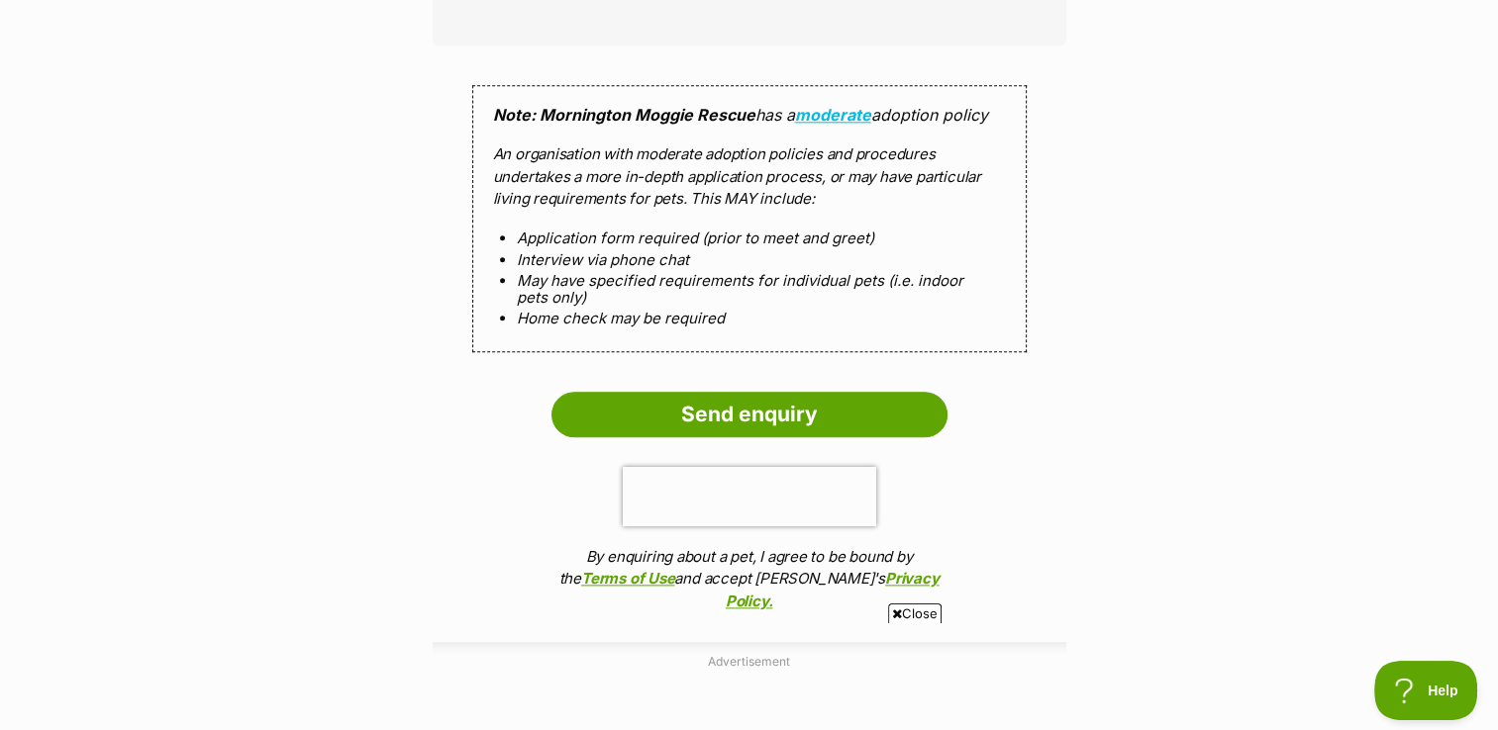
scroll to position [2274, 0]
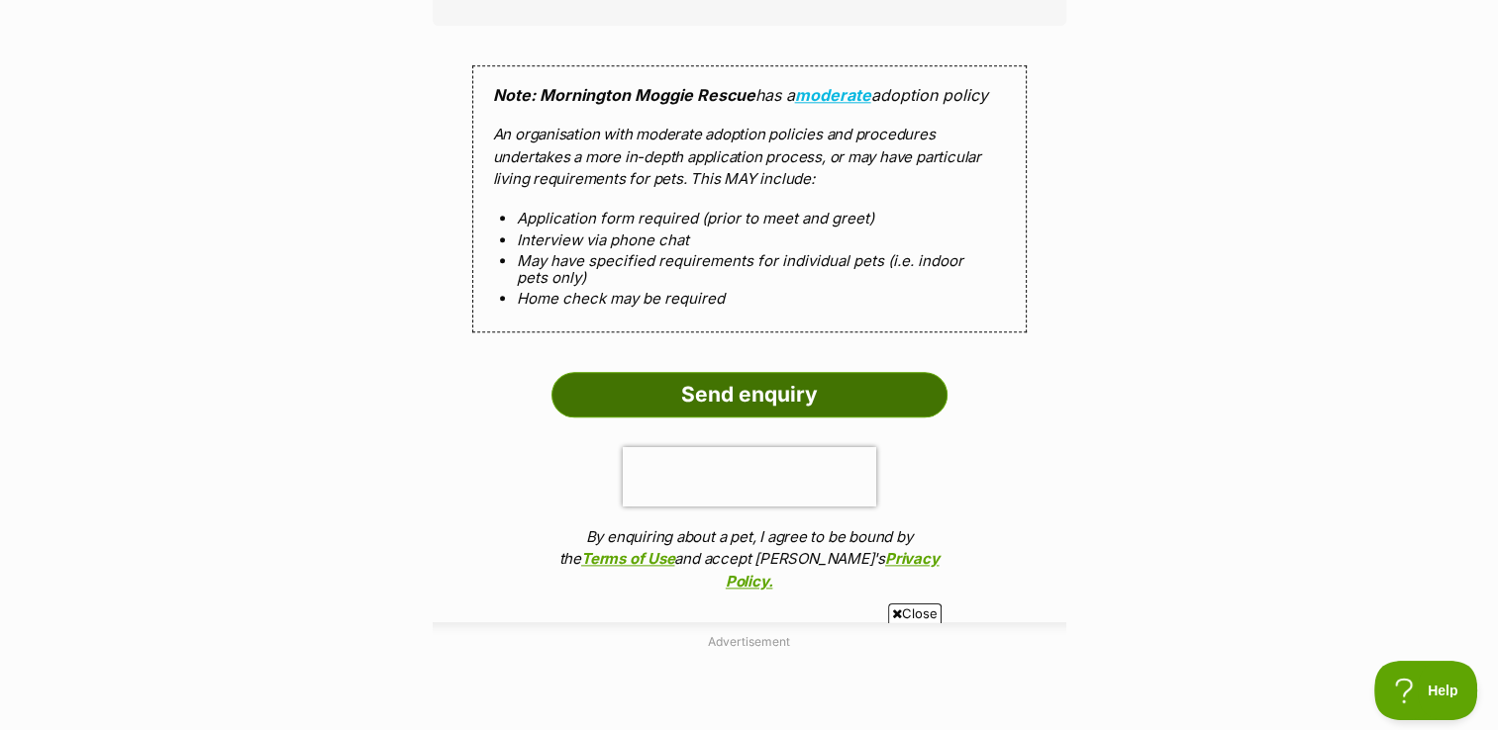
click at [806, 372] on input "Send enquiry" at bounding box center [749, 395] width 396 height 46
